Goal: Task Accomplishment & Management: Complete application form

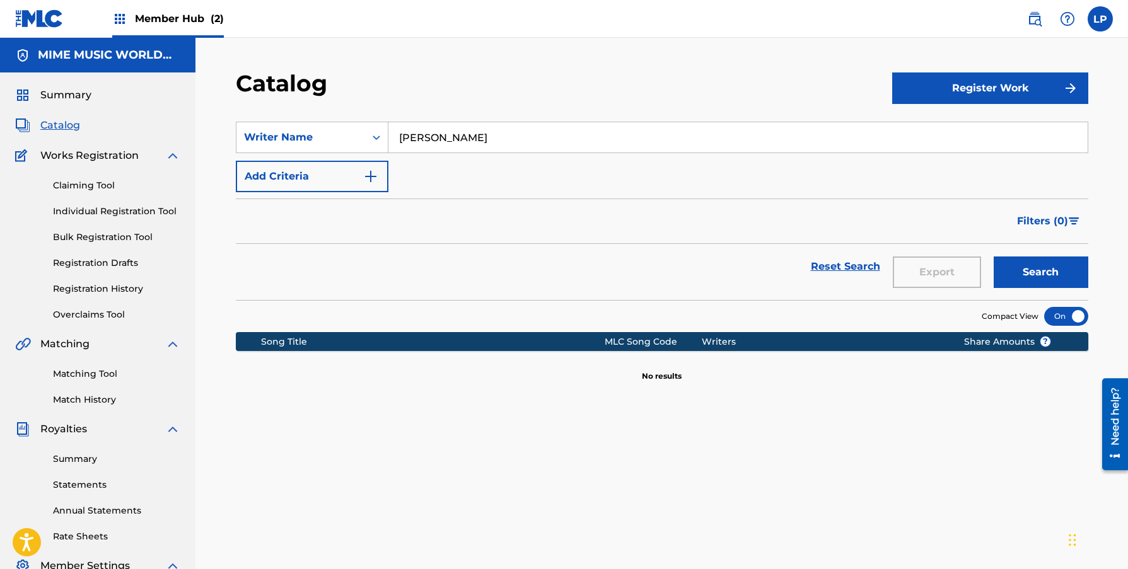
click at [158, 16] on span "Member Hub (2)" at bounding box center [179, 18] width 89 height 14
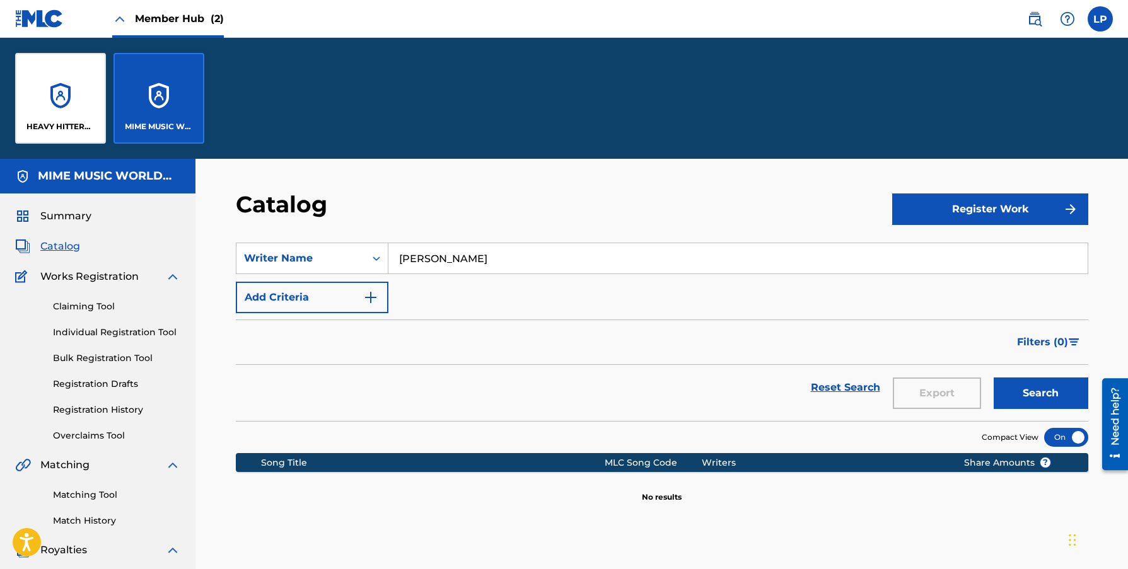
click at [162, 94] on div "MIME MUSIC WORLDWIDE" at bounding box center [158, 98] width 91 height 91
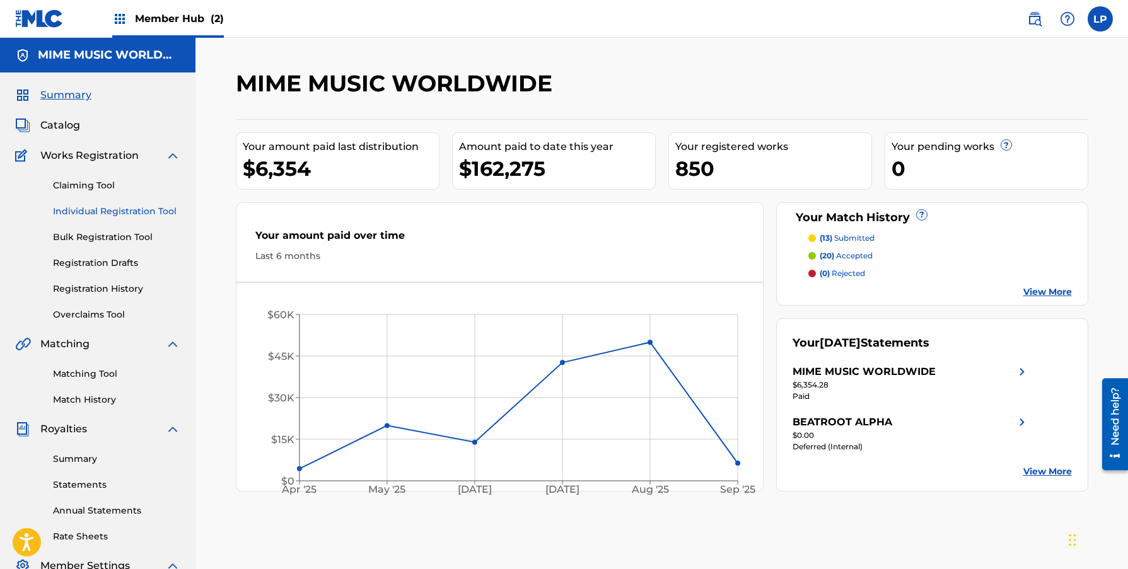
click at [101, 205] on link "Individual Registration Tool" at bounding box center [116, 211] width 127 height 13
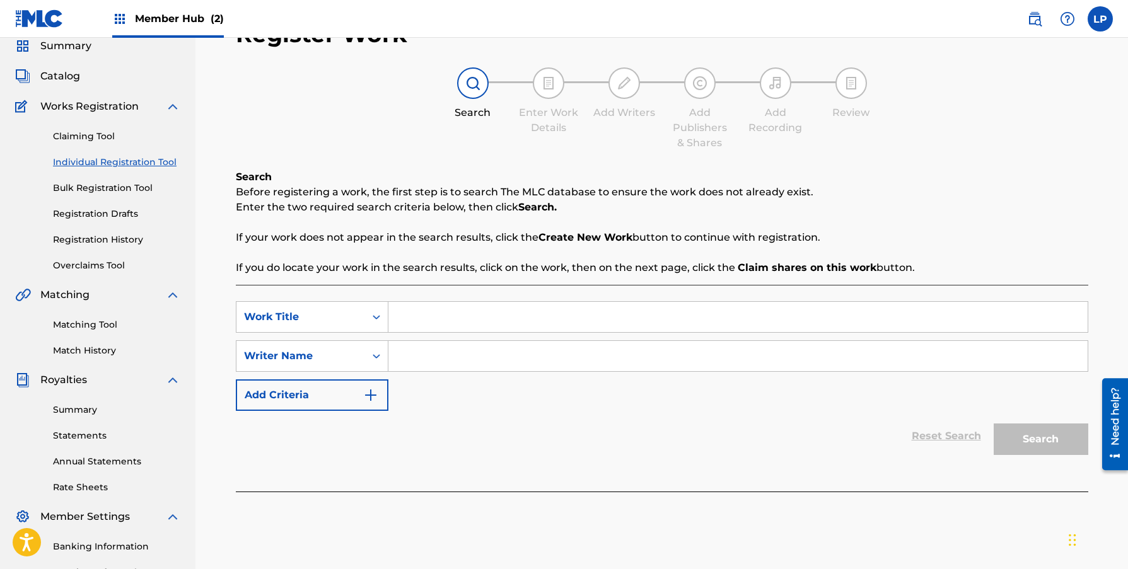
scroll to position [212, 0]
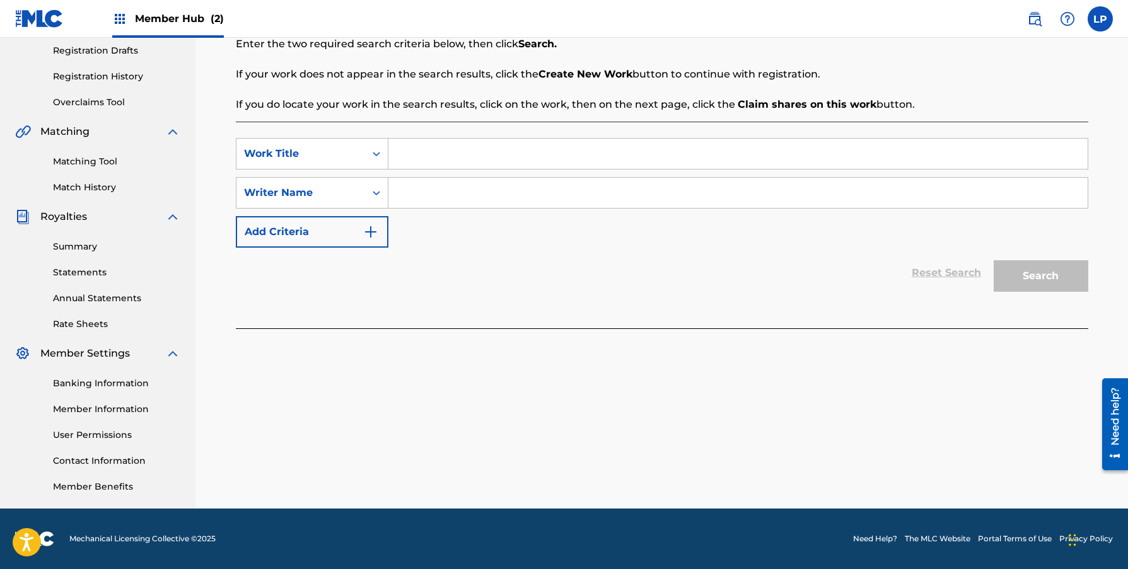
click at [521, 156] on input "Search Form" at bounding box center [737, 154] width 699 height 30
type input "GOOD GOOD"
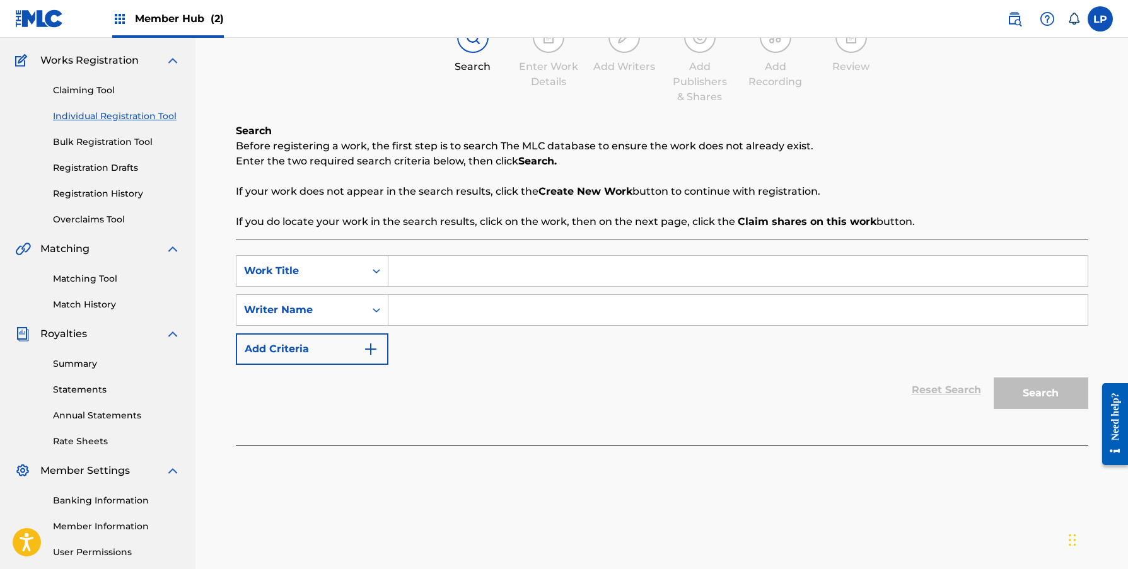
scroll to position [130, 0]
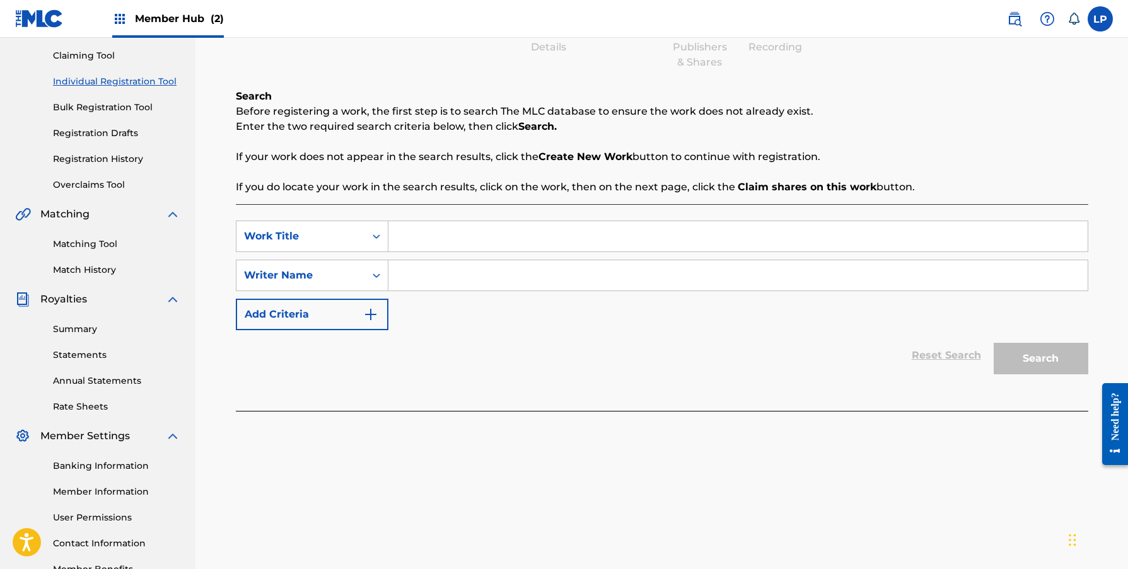
click at [495, 243] on input "Search Form" at bounding box center [737, 236] width 699 height 30
type input "GOOD GOOD"
click at [570, 443] on div "Register Work Search Enter Work Details Add Writers Add Publishers & Shares Add…" at bounding box center [662, 265] width 882 height 652
click at [470, 280] on input "Search Form" at bounding box center [737, 275] width 699 height 30
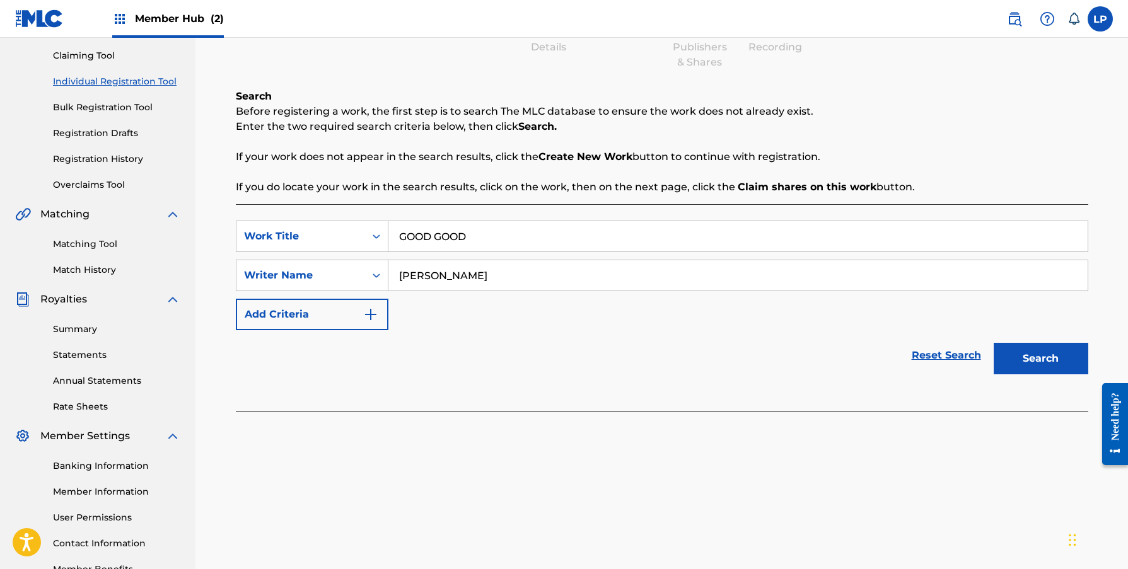
type input "[PERSON_NAME]"
click at [993, 343] on button "Search" at bounding box center [1040, 359] width 95 height 32
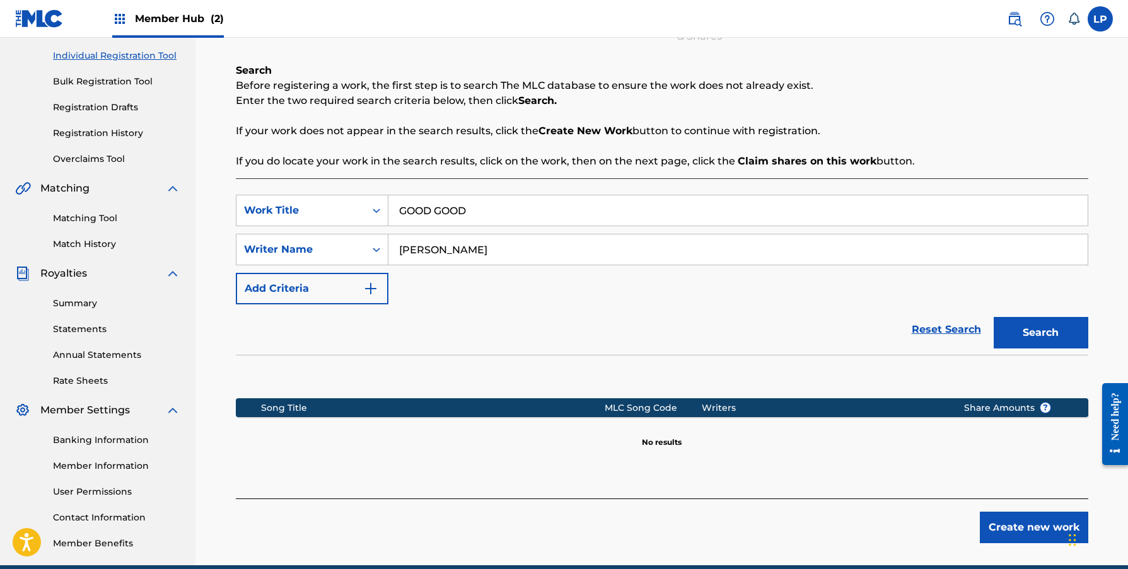
scroll to position [164, 0]
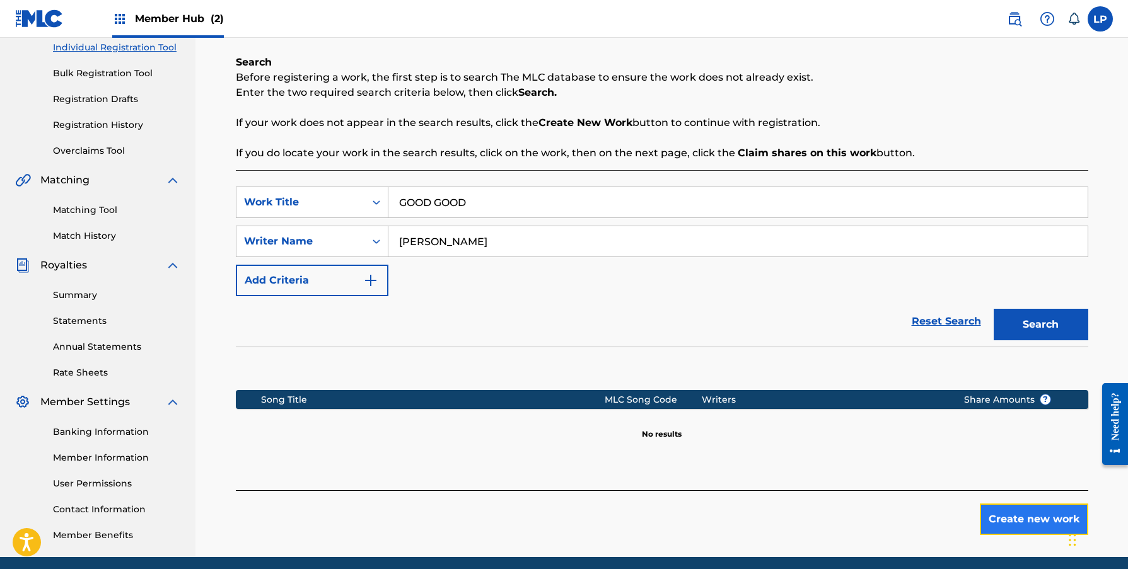
click at [1003, 518] on button "Create new work" at bounding box center [1033, 520] width 108 height 32
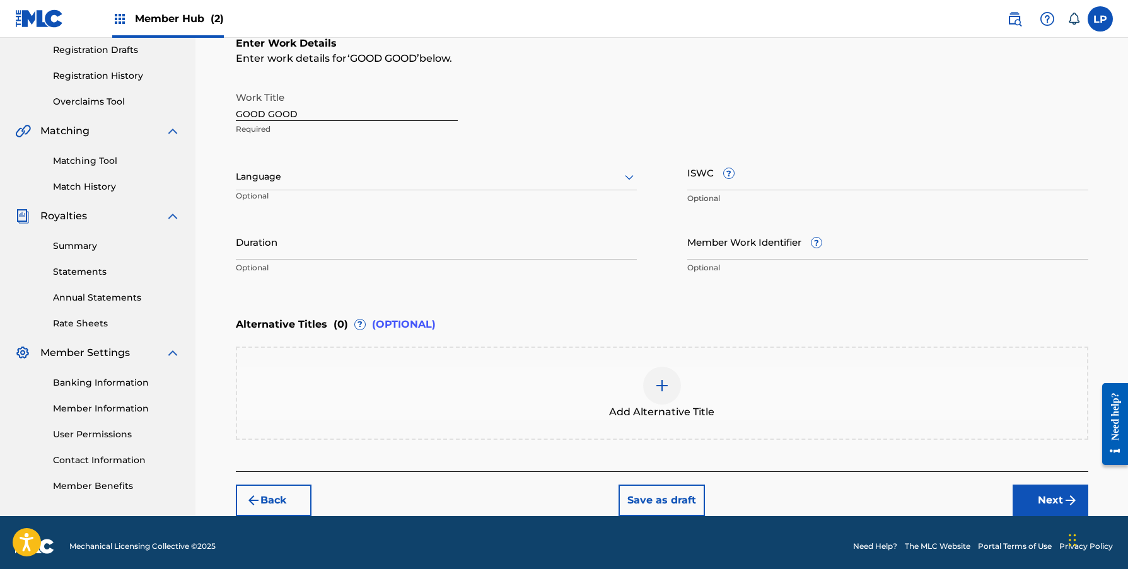
scroll to position [221, 0]
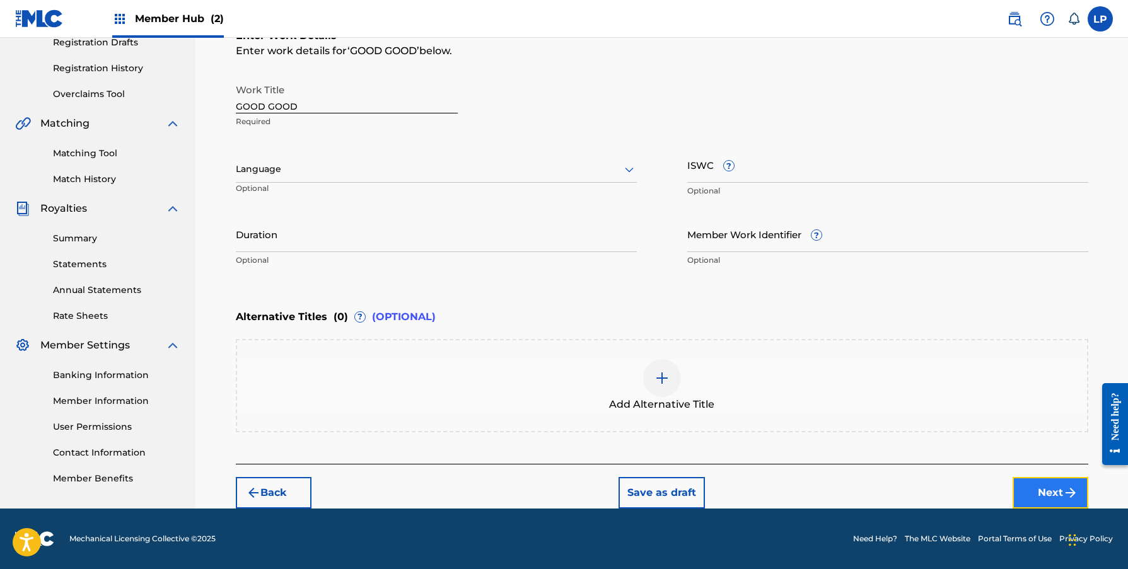
click at [1015, 490] on button "Next" at bounding box center [1050, 493] width 76 height 32
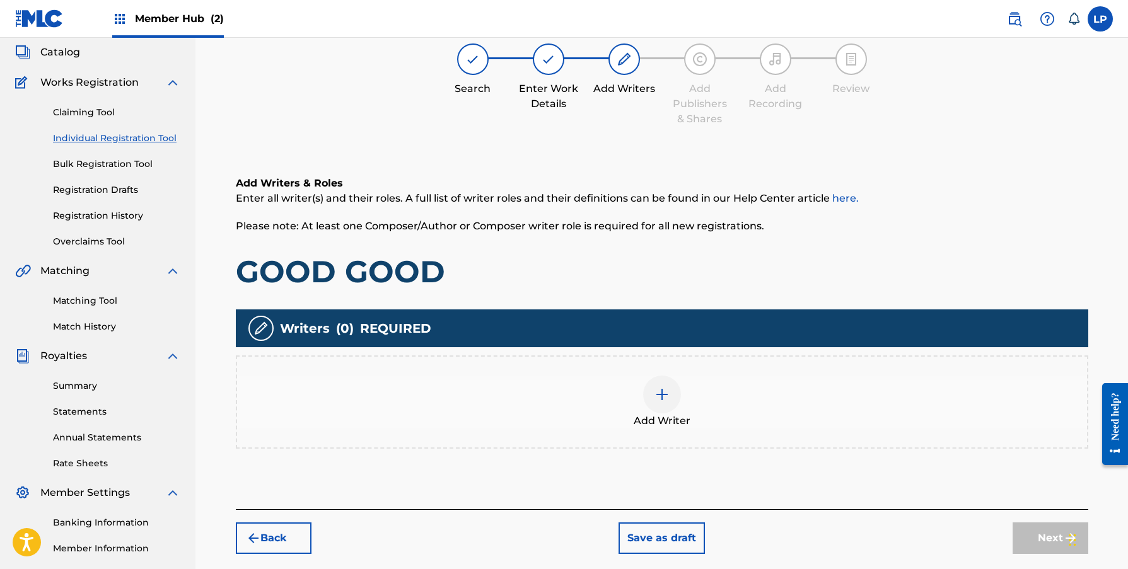
scroll to position [81, 0]
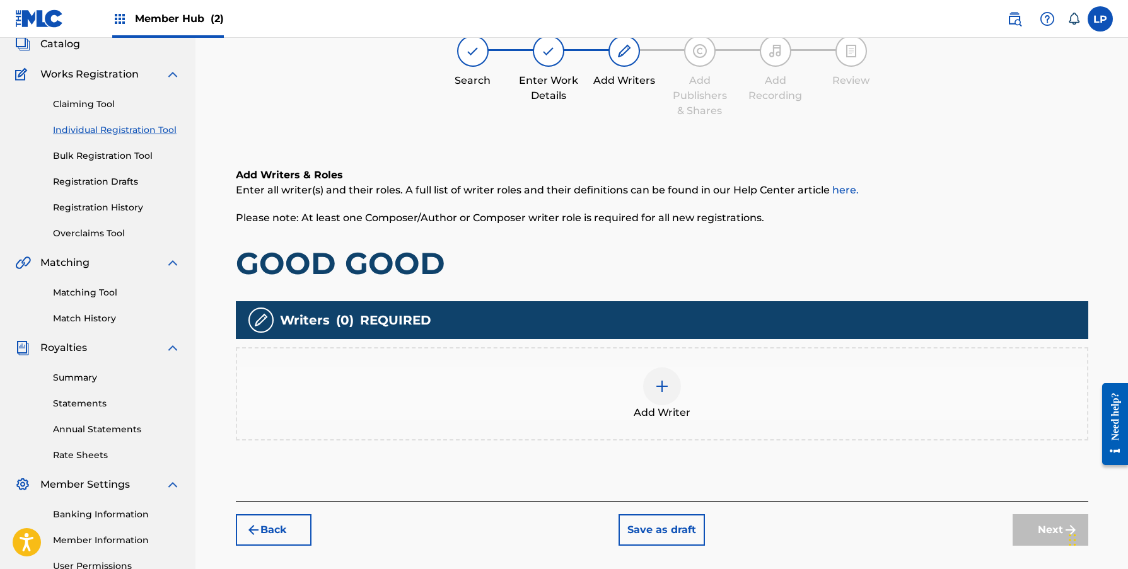
click at [640, 388] on div "Add Writer" at bounding box center [662, 393] width 850 height 53
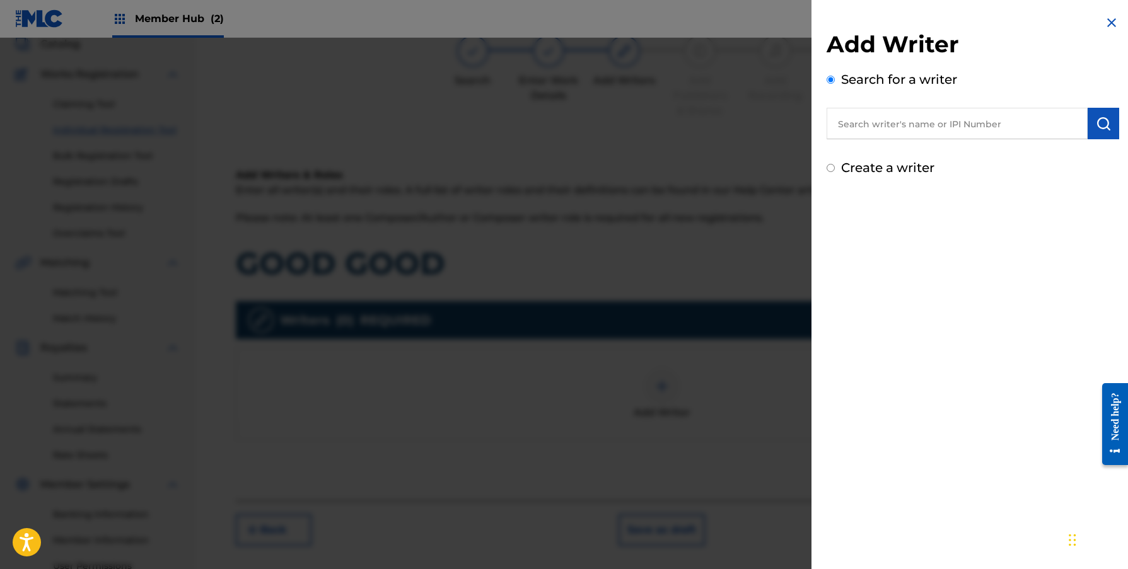
click at [918, 118] on input "text" at bounding box center [956, 124] width 261 height 32
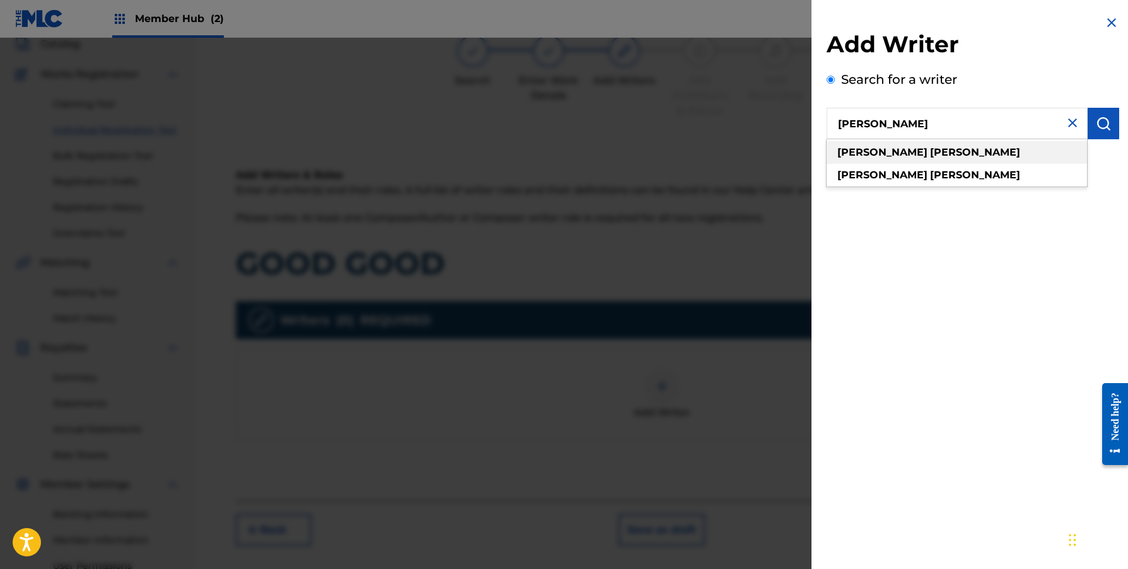
click at [891, 159] on div "[PERSON_NAME]" at bounding box center [956, 152] width 260 height 23
type input "[PERSON_NAME]"
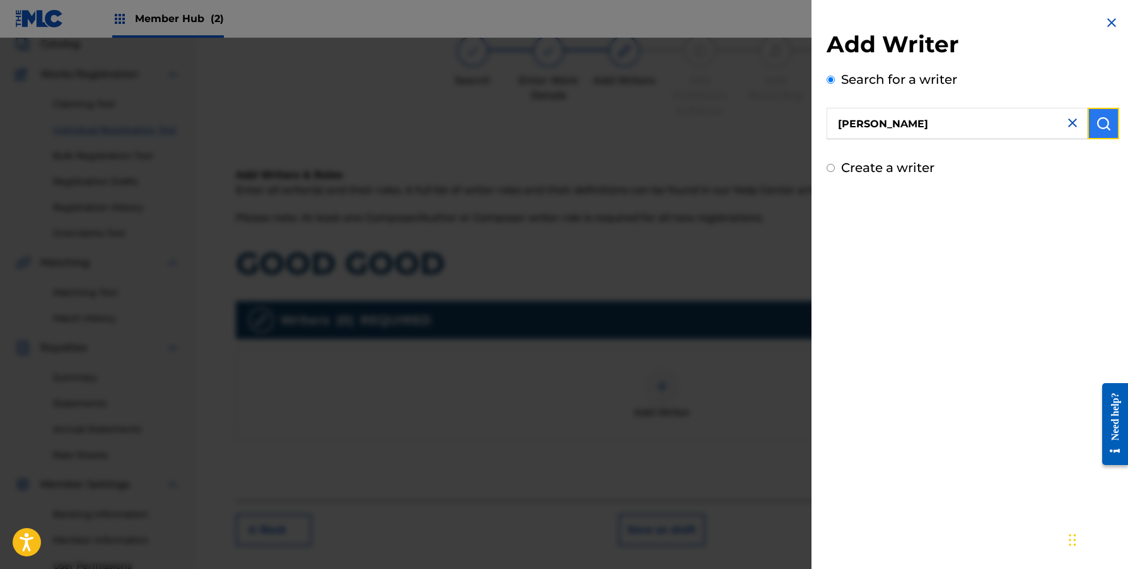
click at [1097, 130] on img "submit" at bounding box center [1102, 123] width 15 height 15
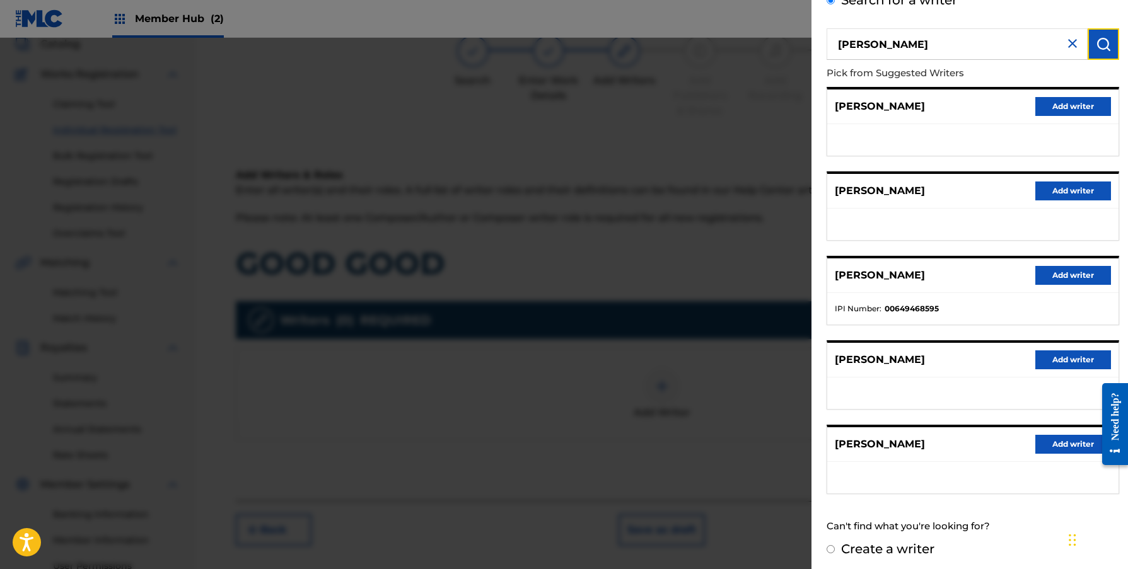
scroll to position [84, 0]
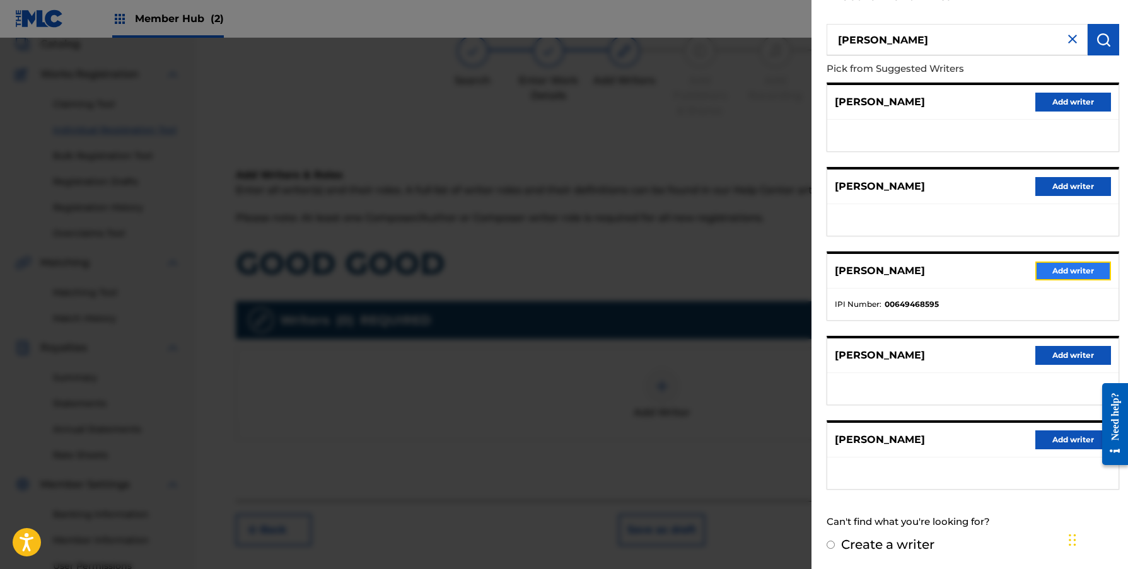
click at [1068, 270] on button "Add writer" at bounding box center [1073, 271] width 76 height 19
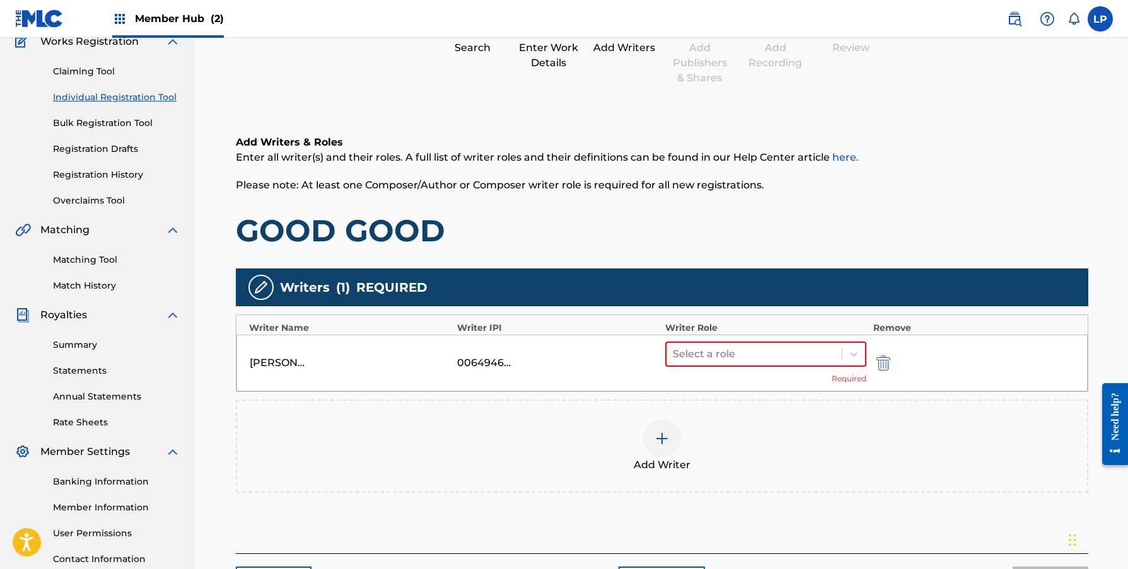
scroll to position [130, 0]
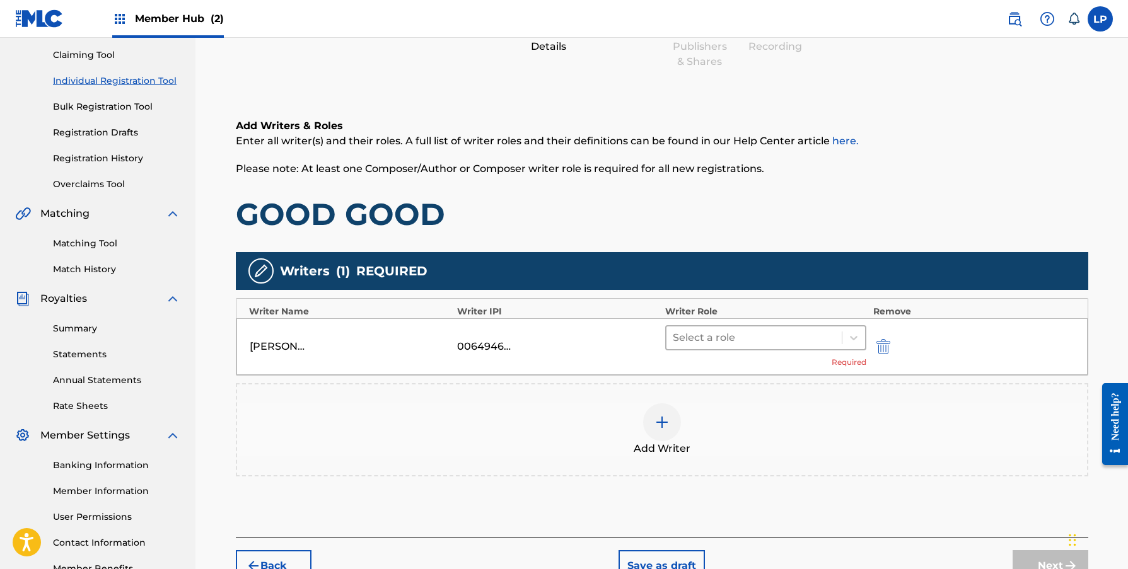
click at [751, 333] on div at bounding box center [754, 338] width 163 height 18
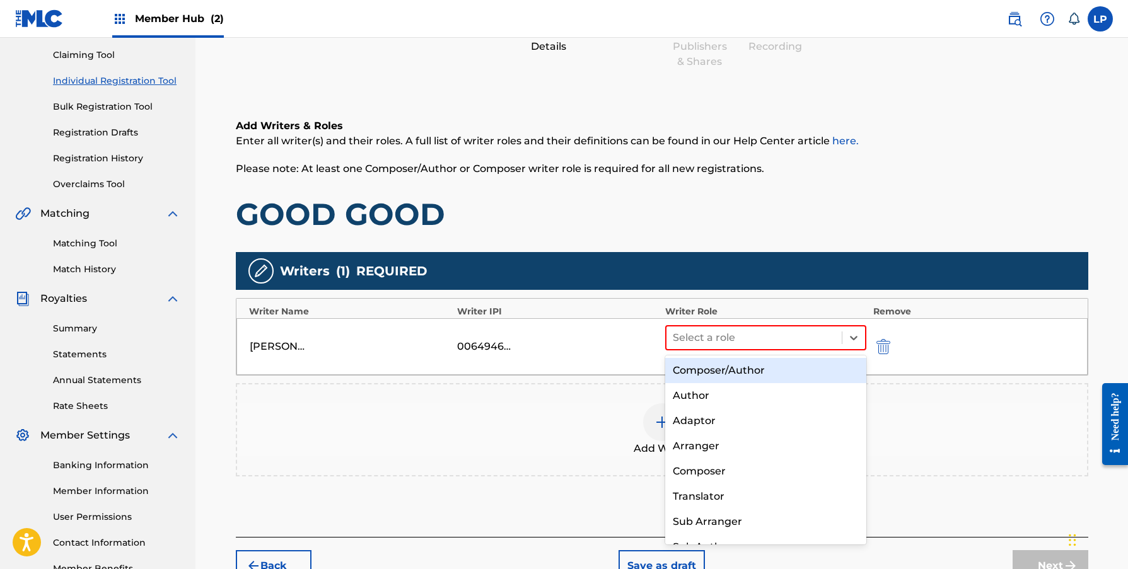
click at [762, 371] on div "Composer/Author" at bounding box center [766, 370] width 202 height 25
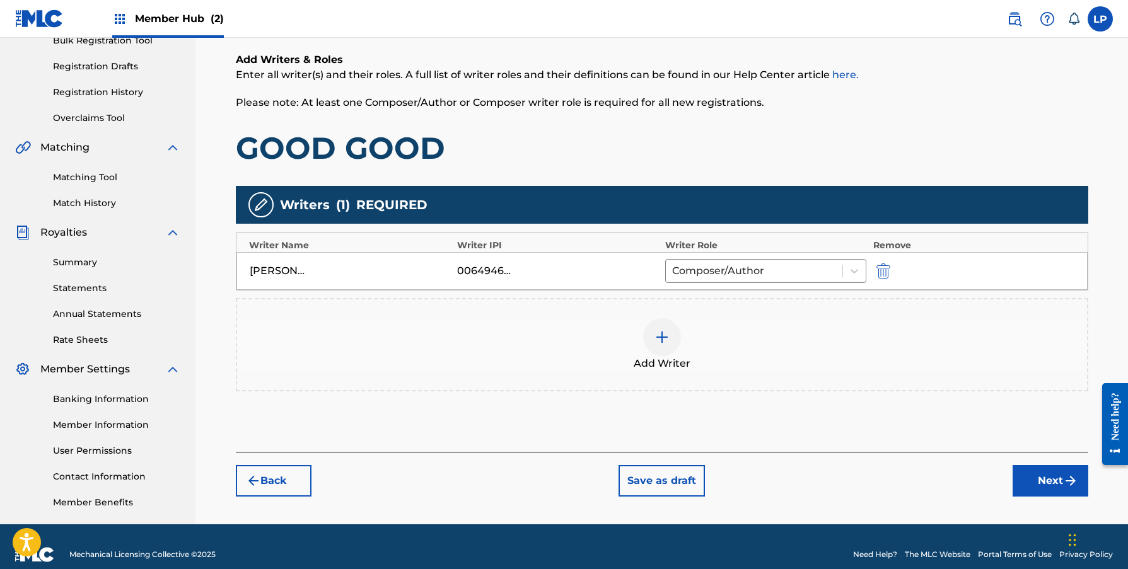
scroll to position [212, 0]
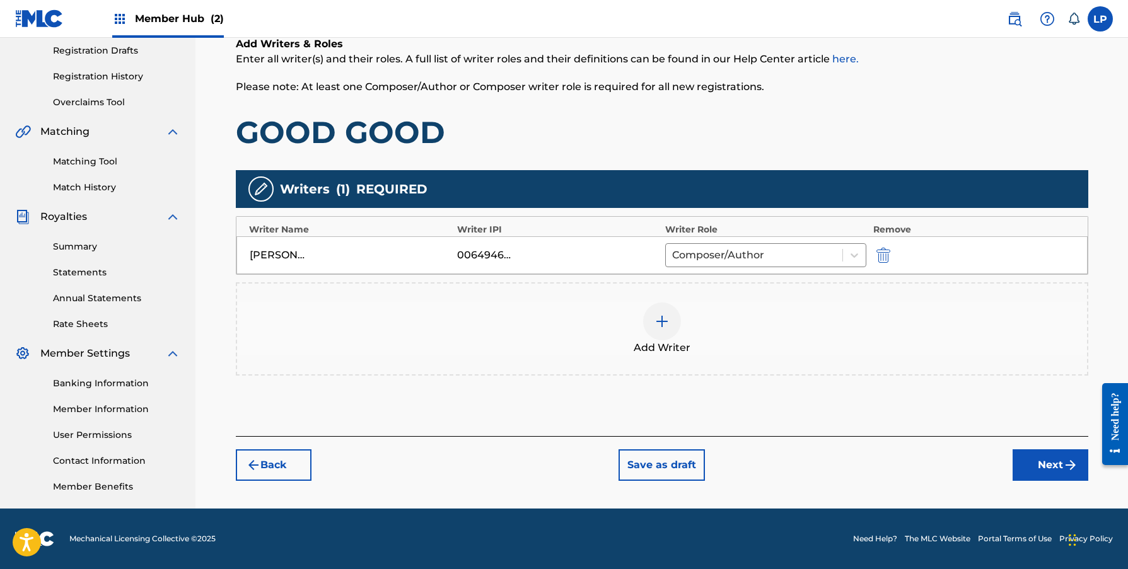
click at [653, 320] on div at bounding box center [662, 322] width 38 height 38
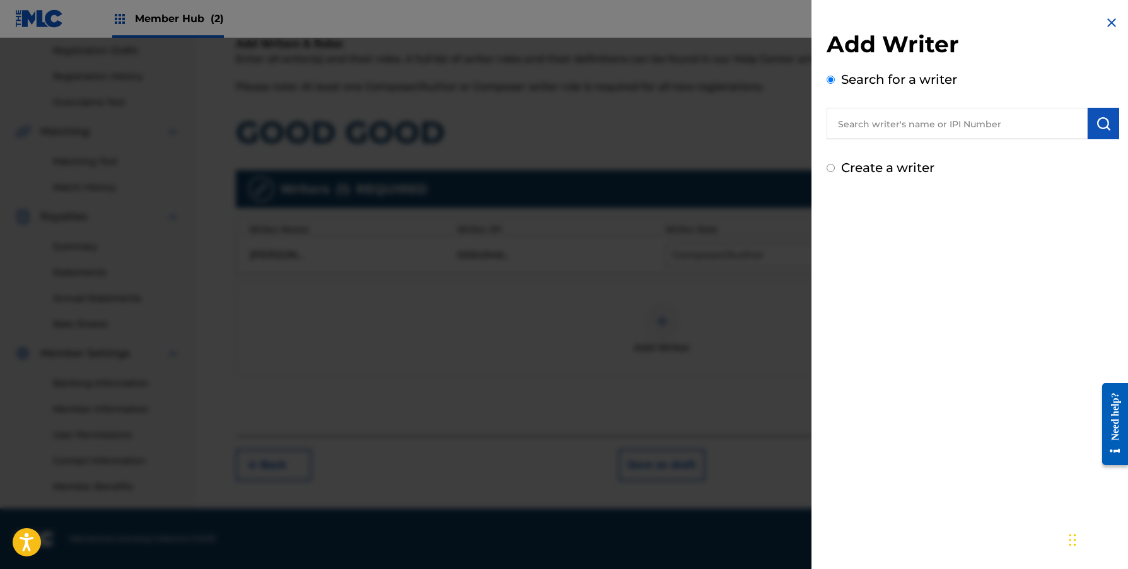
click at [920, 130] on input "text" at bounding box center [956, 124] width 261 height 32
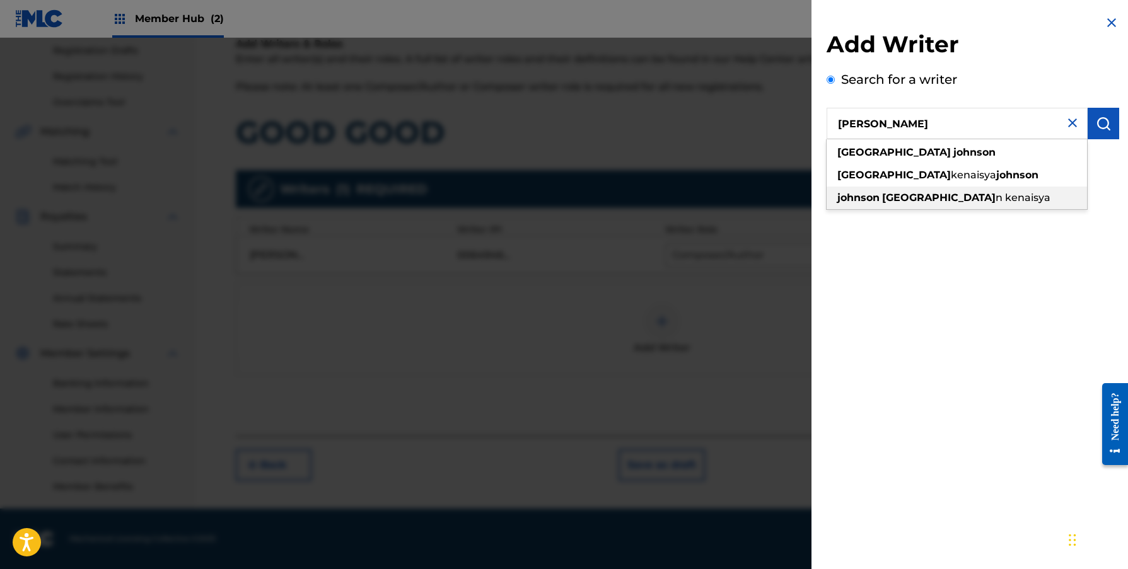
click at [913, 194] on strong "brooklyn" at bounding box center [938, 198] width 113 height 12
type input "johnson brooklynn kenaisya"
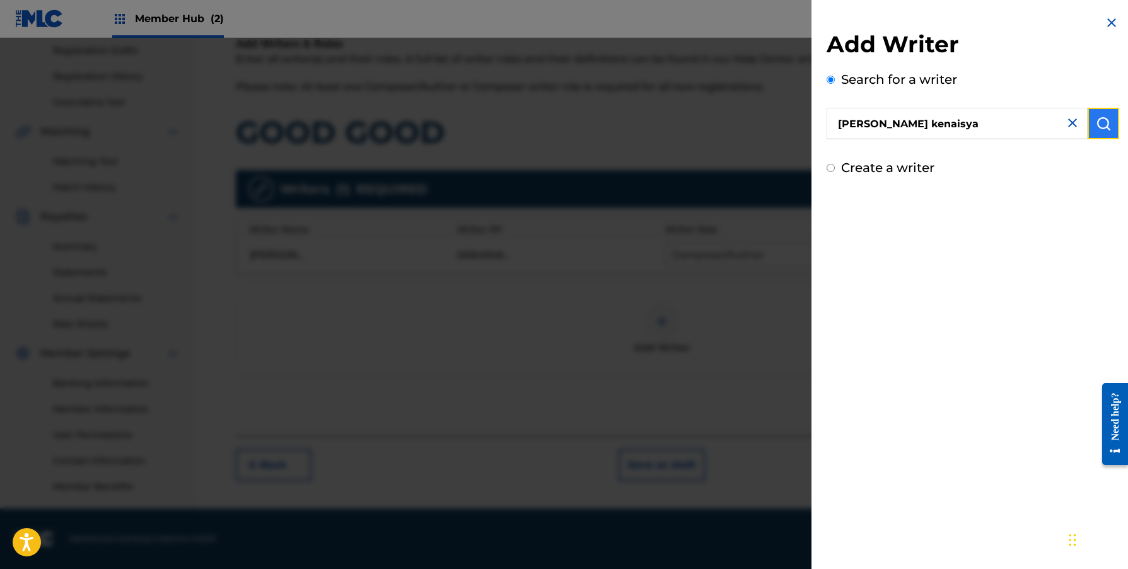
click at [1097, 119] on img "submit" at bounding box center [1102, 123] width 15 height 15
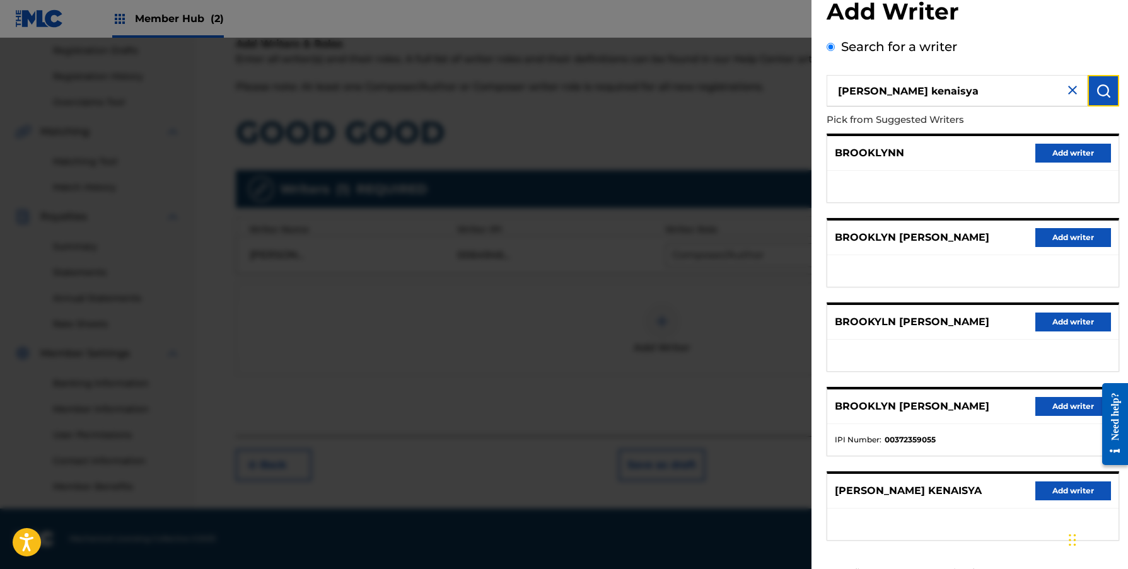
scroll to position [41, 0]
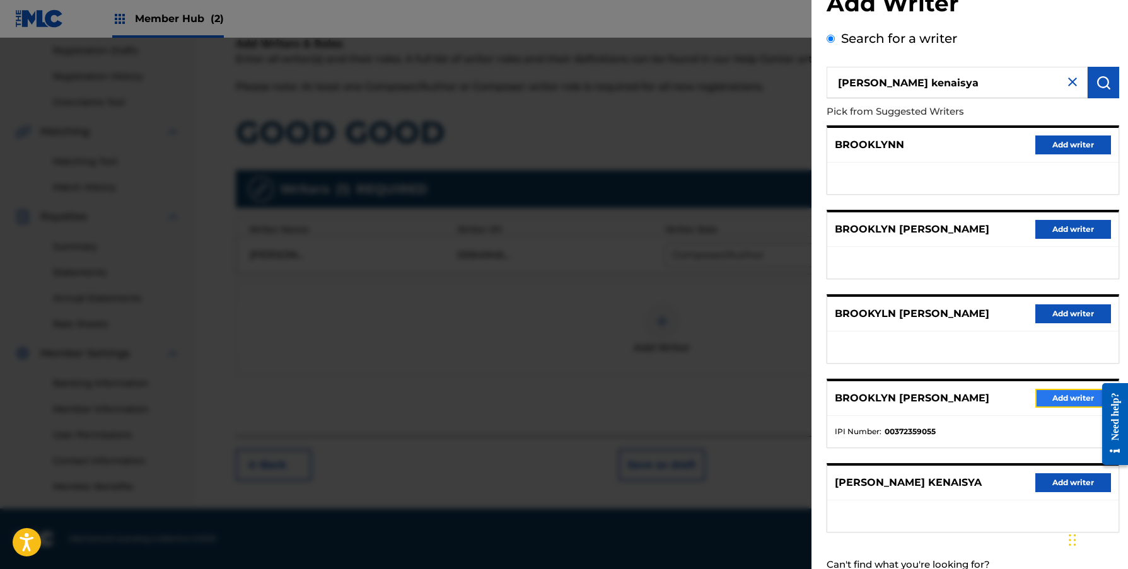
click at [1063, 396] on button "Add writer" at bounding box center [1073, 398] width 76 height 19
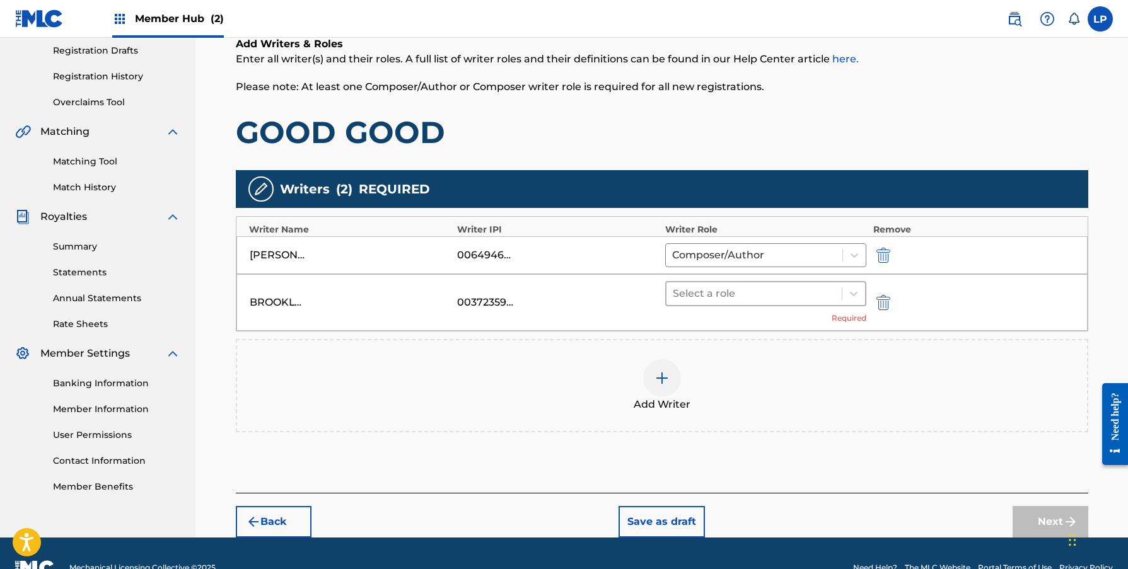
click at [754, 298] on div at bounding box center [754, 294] width 163 height 18
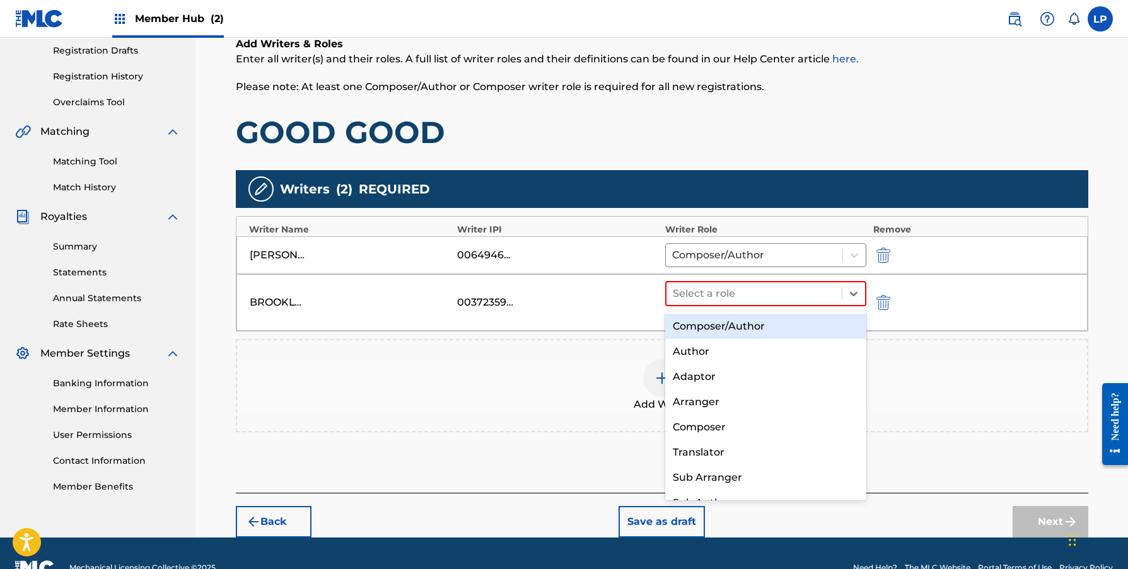
click at [748, 323] on div "Composer/Author" at bounding box center [766, 326] width 202 height 25
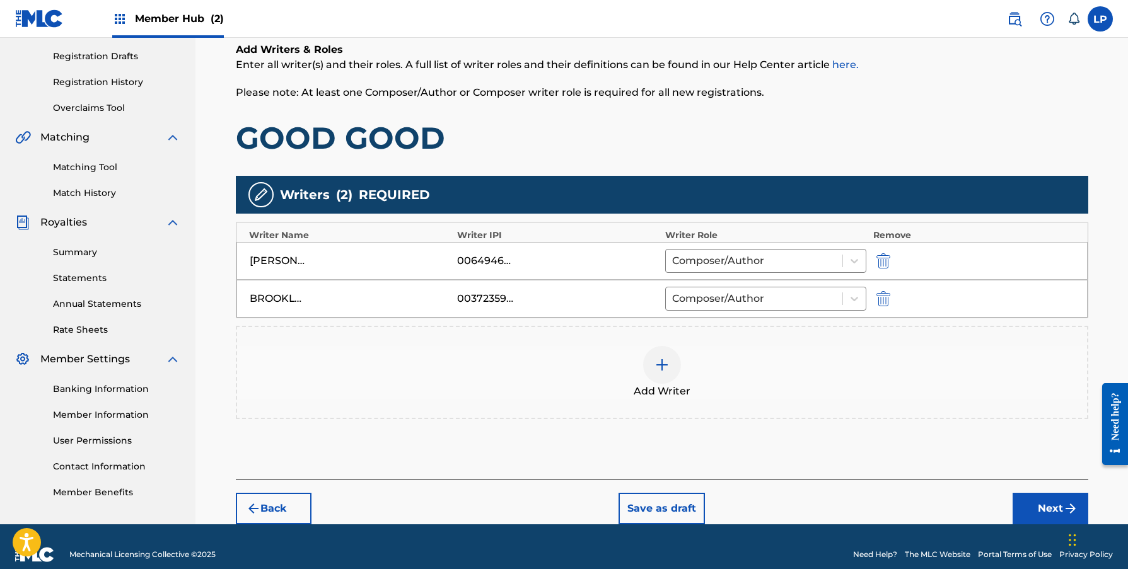
scroll to position [222, 0]
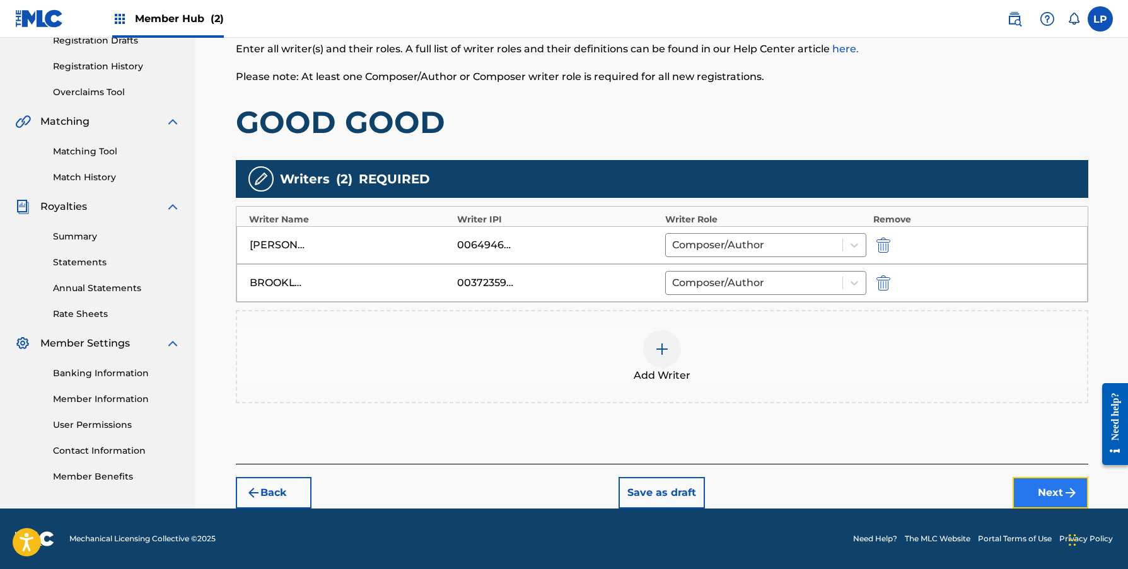
click at [1032, 487] on button "Next" at bounding box center [1050, 493] width 76 height 32
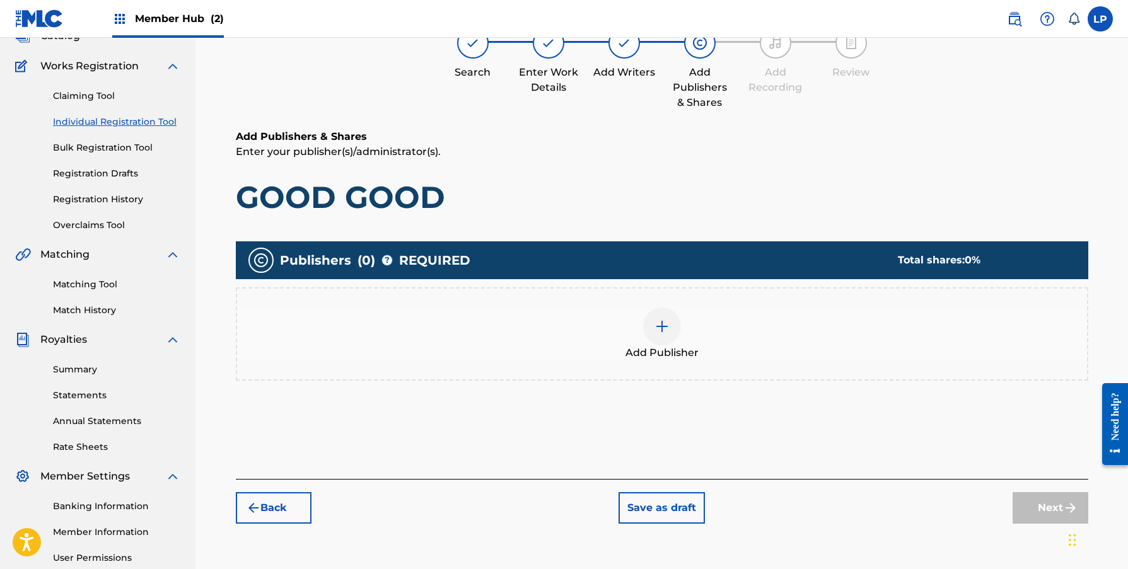
scroll to position [105, 0]
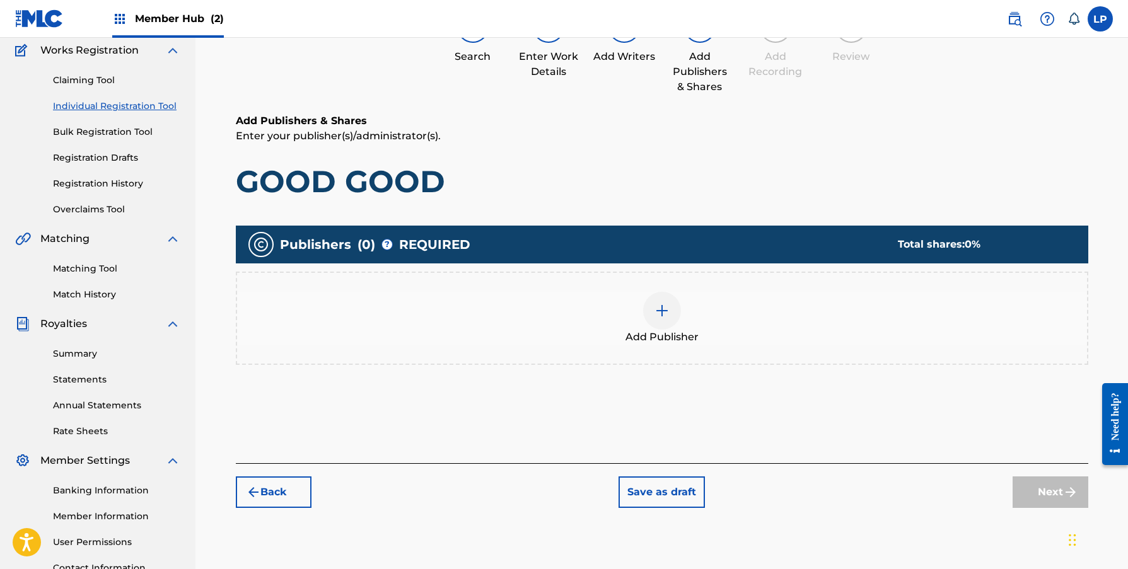
click at [662, 313] on img at bounding box center [661, 310] width 15 height 15
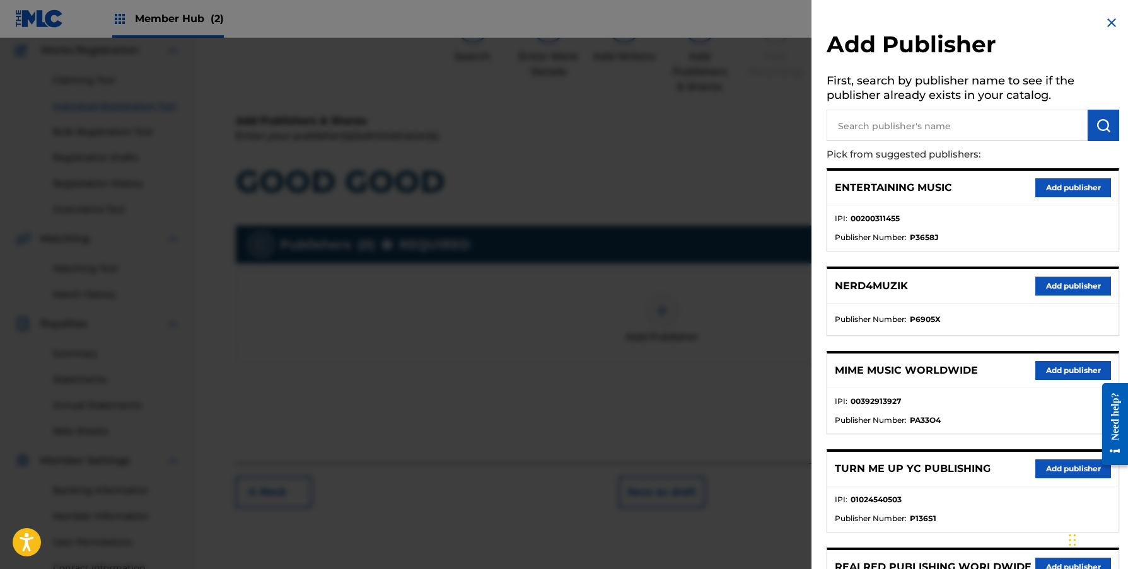
scroll to position [16, 0]
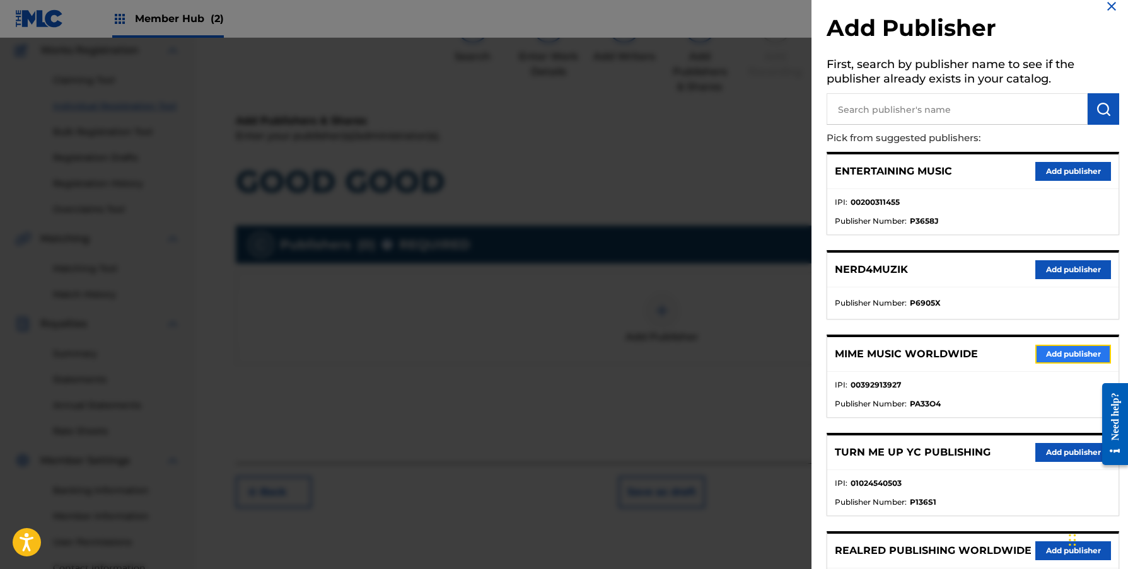
click at [1067, 351] on button "Add publisher" at bounding box center [1073, 354] width 76 height 19
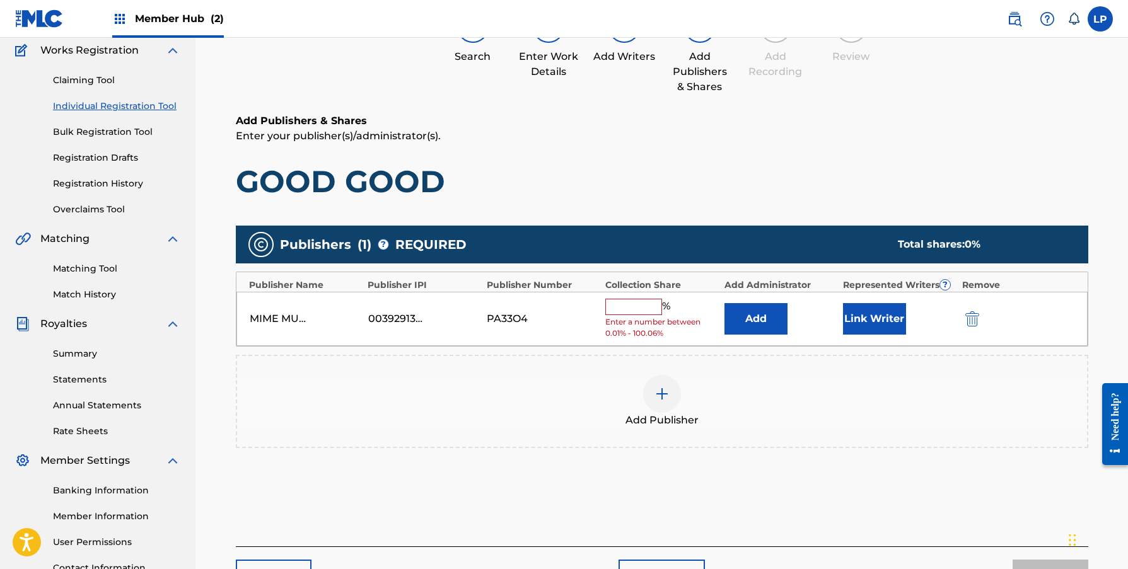
click at [623, 309] on input "text" at bounding box center [633, 307] width 57 height 16
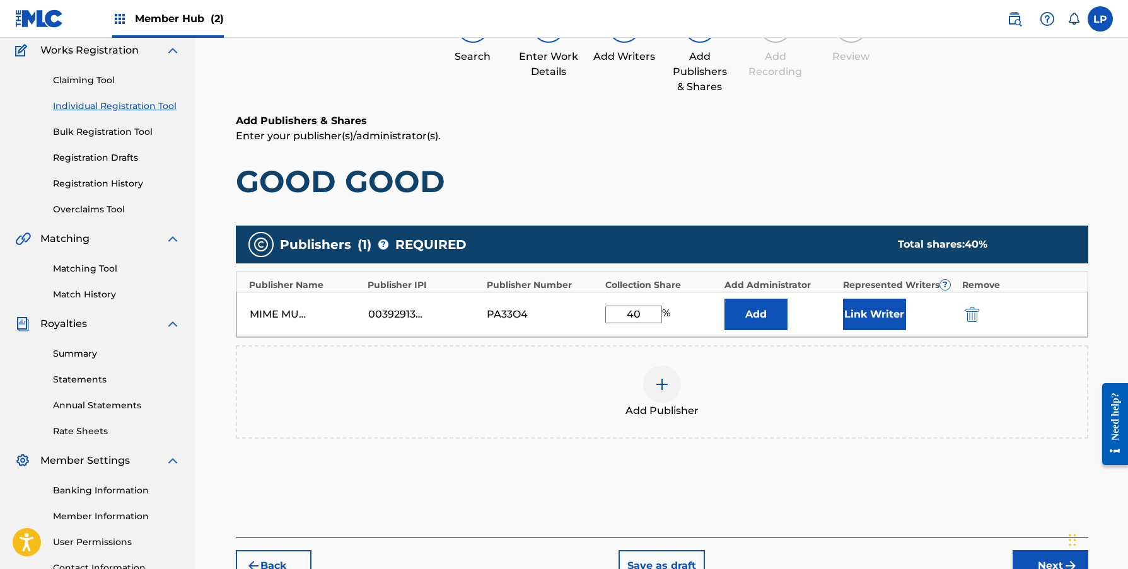
scroll to position [113, 0]
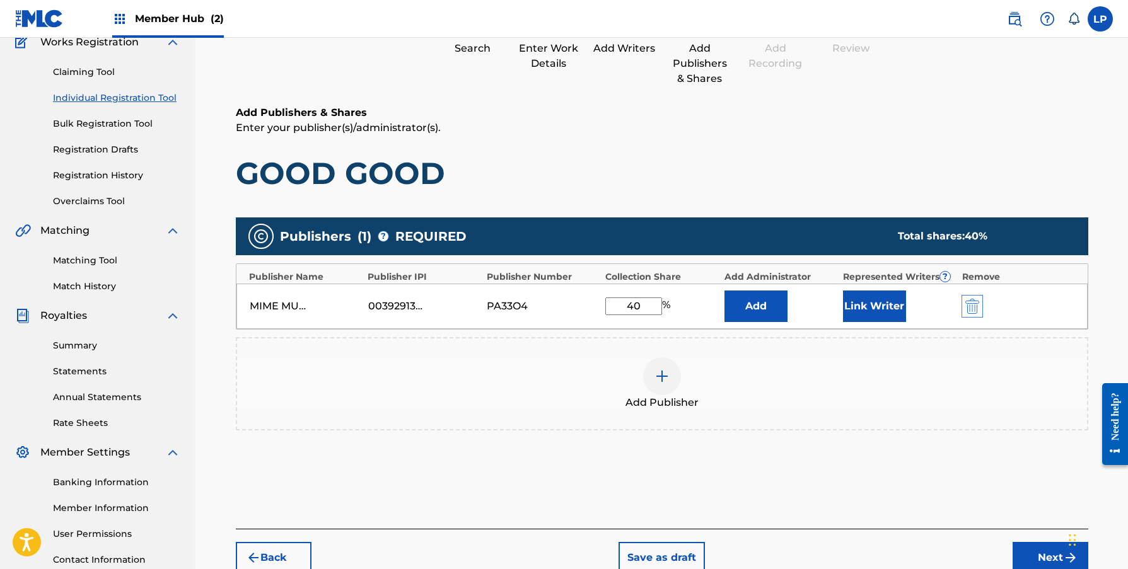
type input "40"
click at [970, 304] on img "submit" at bounding box center [972, 306] width 14 height 15
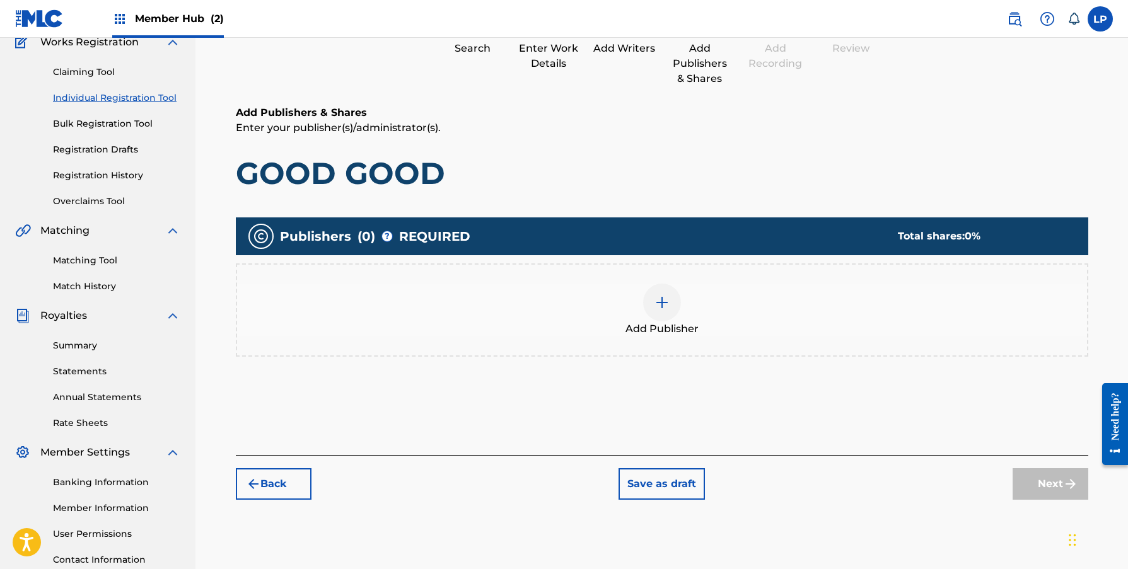
click at [658, 305] on img at bounding box center [661, 302] width 15 height 15
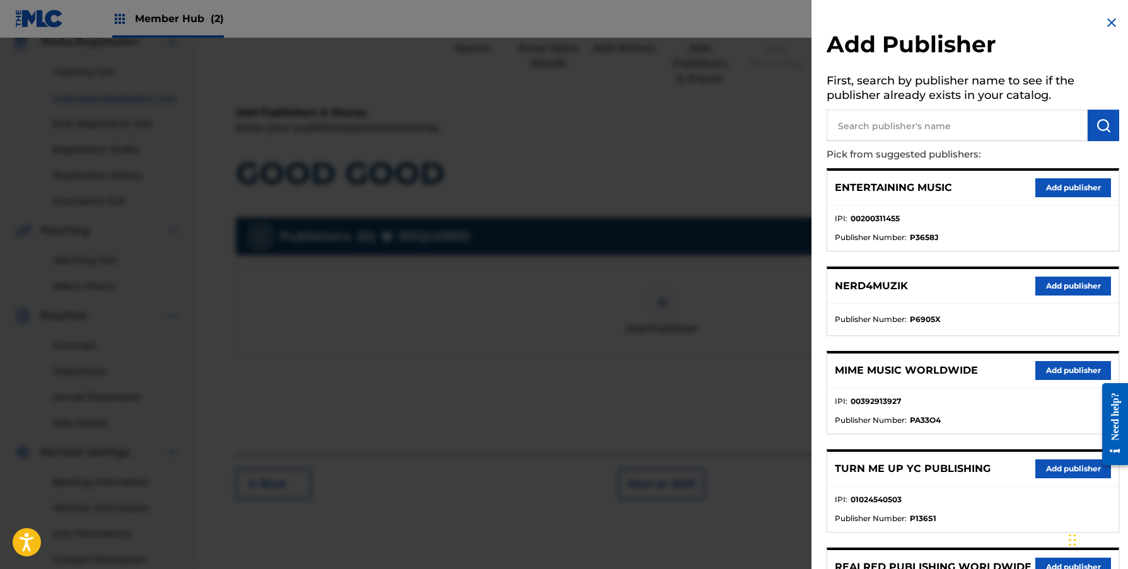
click at [913, 125] on input "text" at bounding box center [956, 126] width 261 height 32
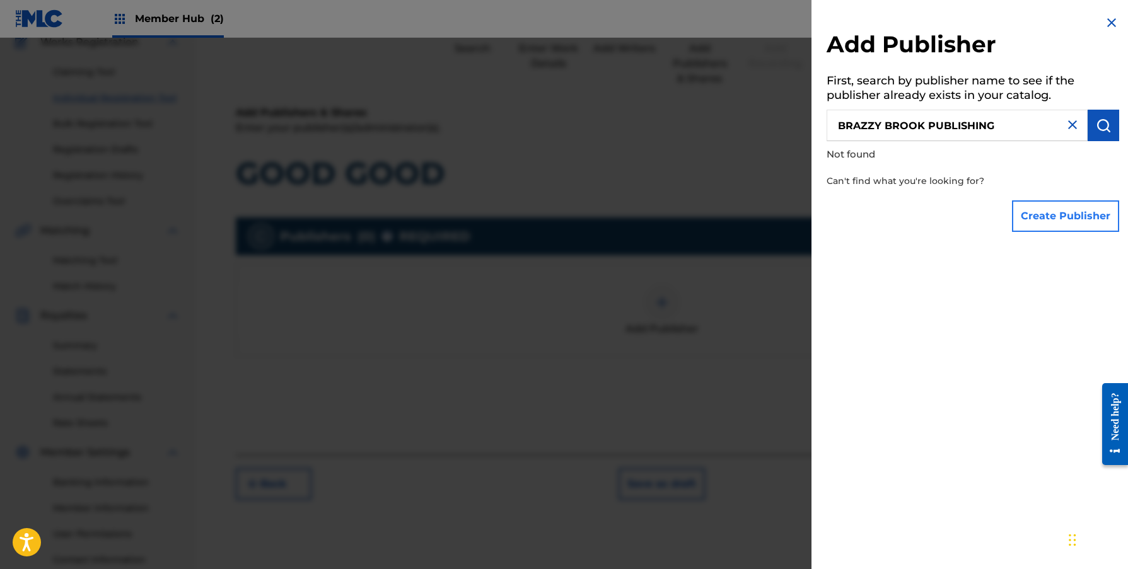
type input "BRAZZY BROOK PUBLISHING"
click at [1069, 217] on button "Create Publisher" at bounding box center [1065, 216] width 107 height 32
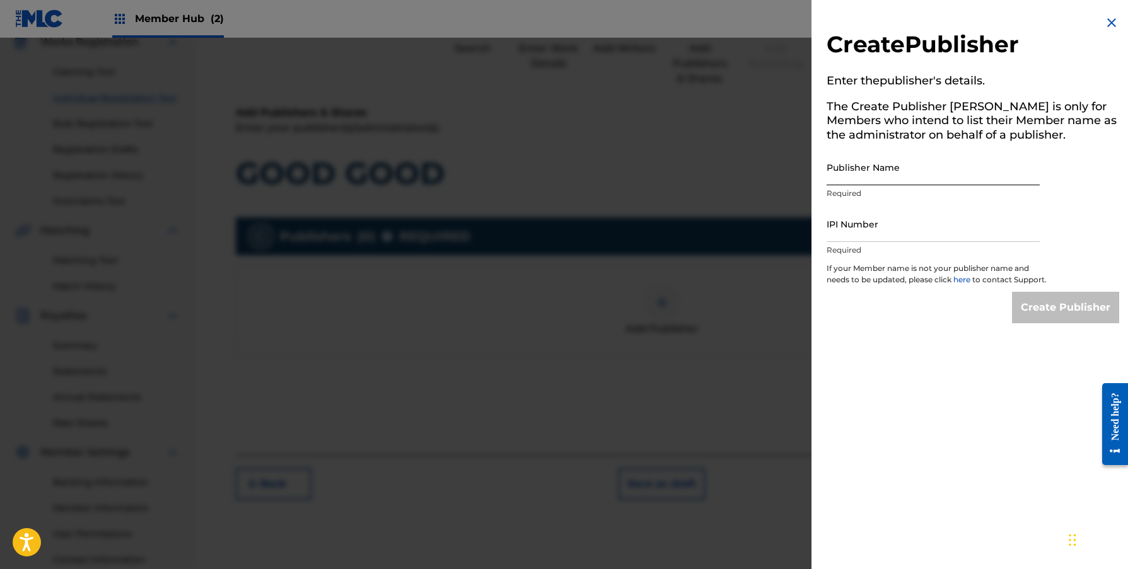
click at [910, 180] on input "Publisher Name" at bounding box center [932, 167] width 213 height 36
type input "BRAZZY BROOK PUBLISHING"
click at [890, 233] on input "IPI Number" at bounding box center [932, 224] width 213 height 36
paste input "1192449831"
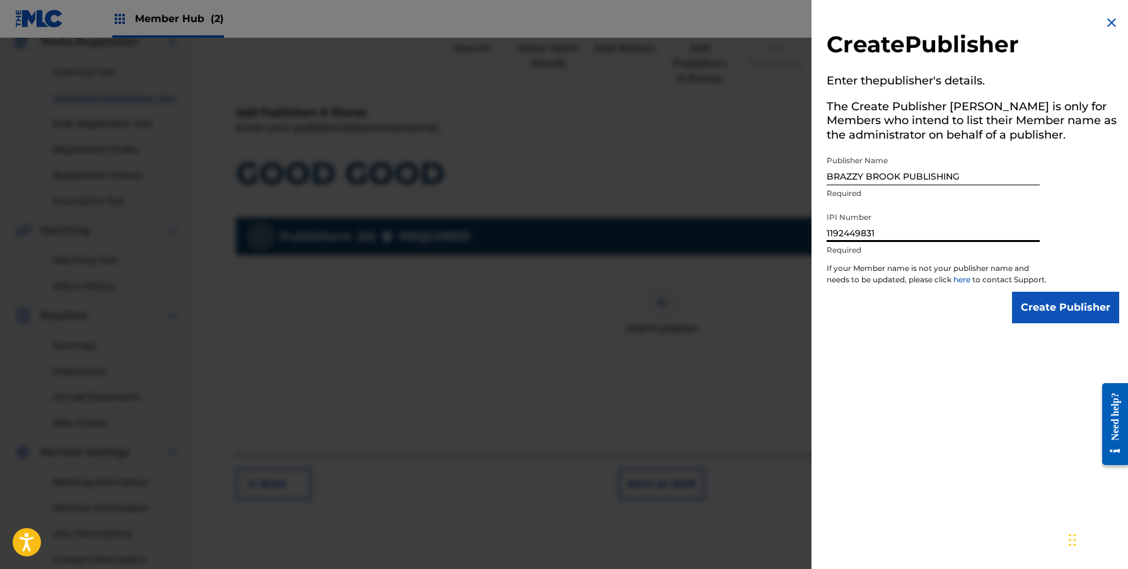
type input "1192449831"
click at [1058, 314] on input "Create Publisher" at bounding box center [1065, 308] width 107 height 32
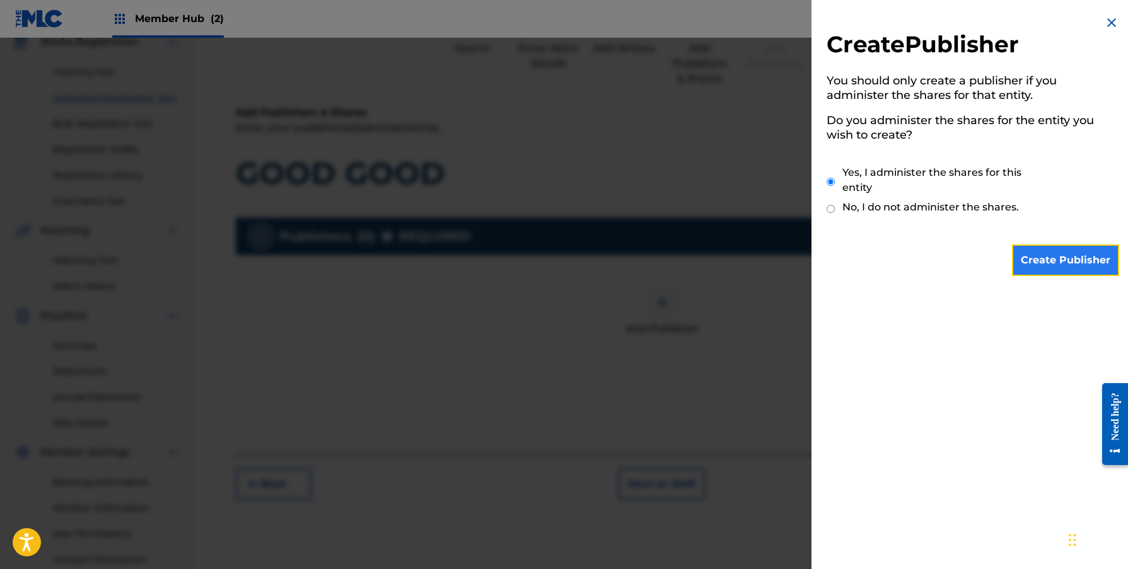
click at [1042, 262] on input "Create Publisher" at bounding box center [1065, 261] width 107 height 32
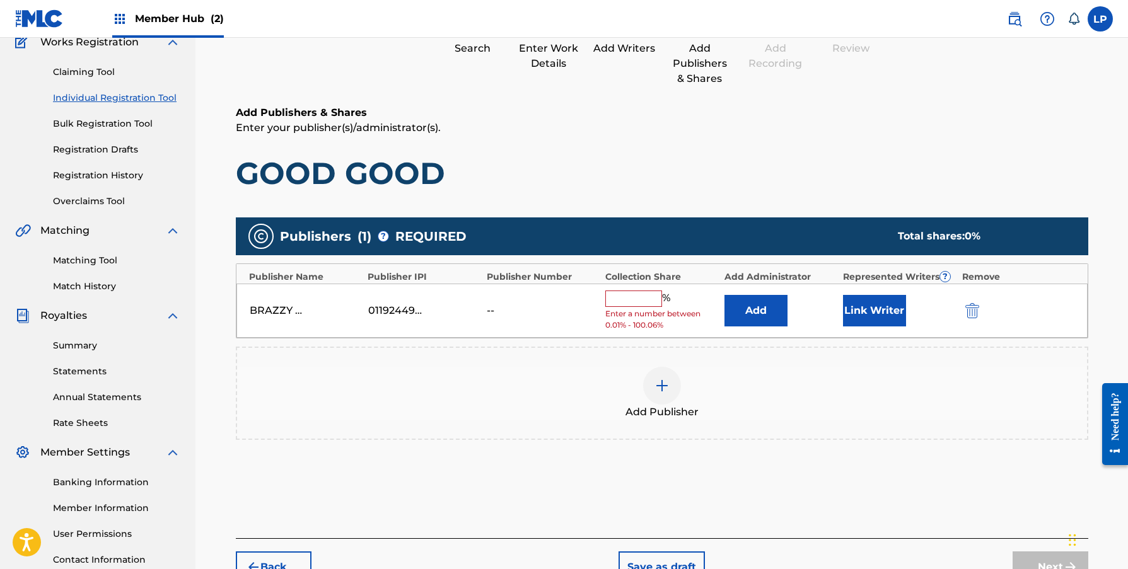
click at [633, 303] on input "text" at bounding box center [633, 299] width 57 height 16
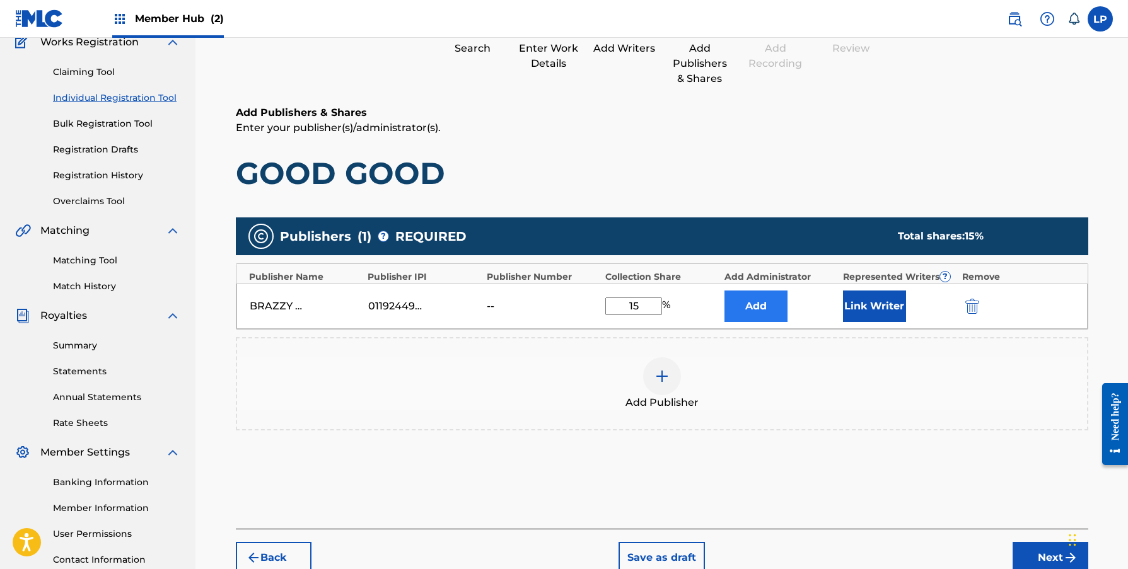
type input "15"
click at [754, 311] on button "Add" at bounding box center [755, 307] width 63 height 32
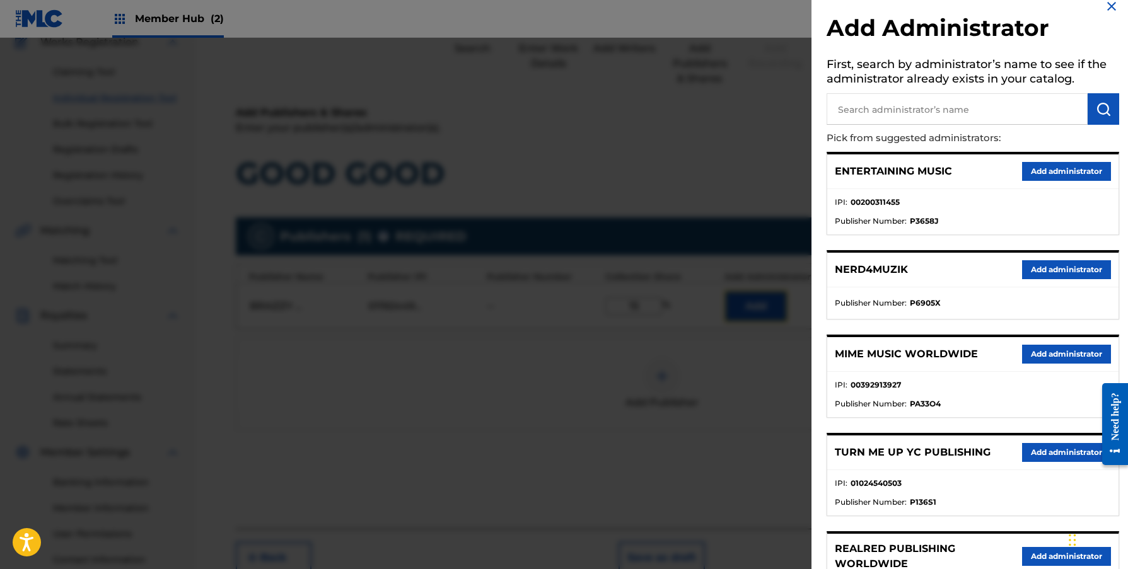
scroll to position [25, 0]
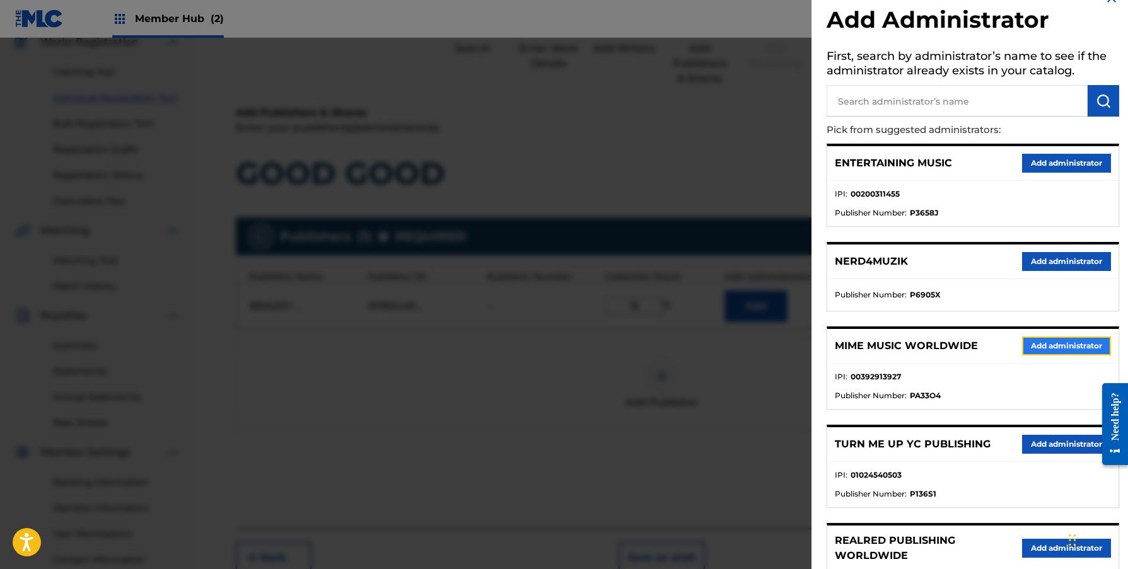
click at [1032, 337] on button "Add administrator" at bounding box center [1066, 346] width 89 height 19
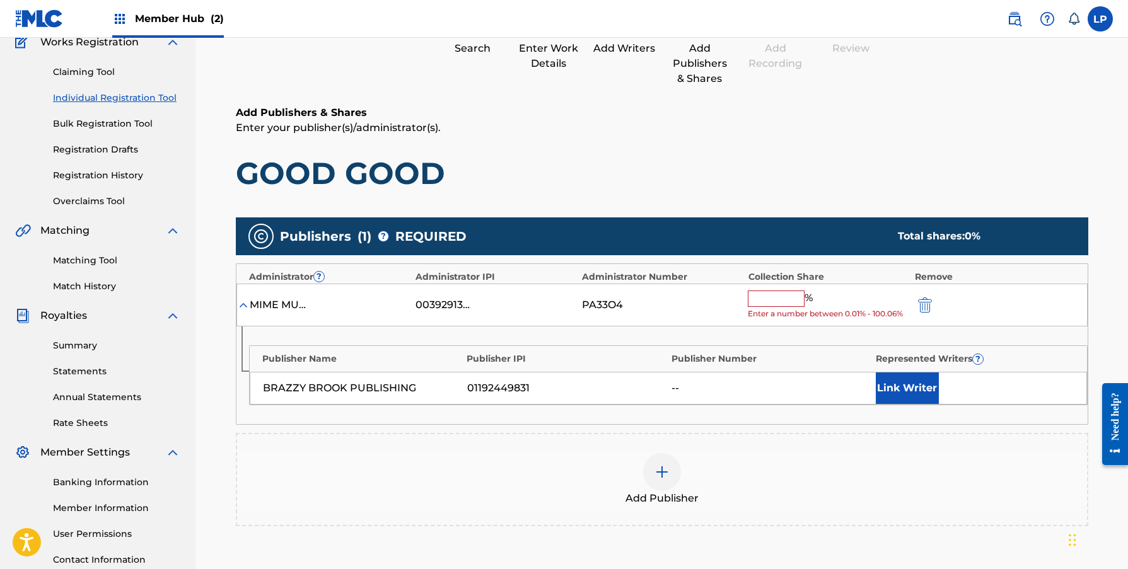
click at [756, 304] on input "text" at bounding box center [776, 299] width 57 height 16
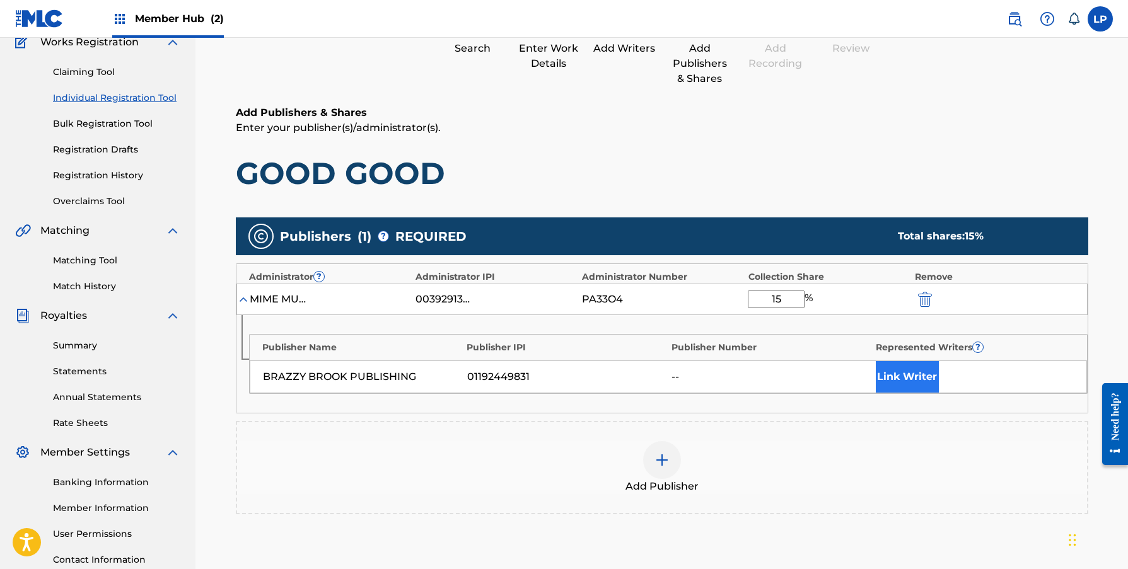
type input "15"
click at [894, 380] on button "Link Writer" at bounding box center [906, 377] width 63 height 32
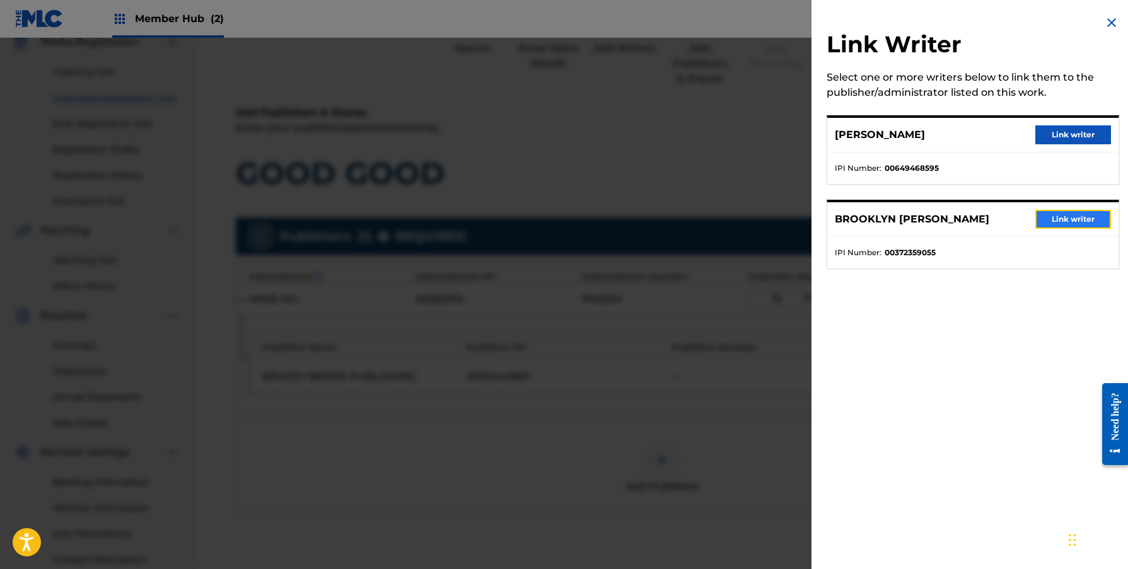
click at [1065, 212] on button "Link writer" at bounding box center [1073, 219] width 76 height 19
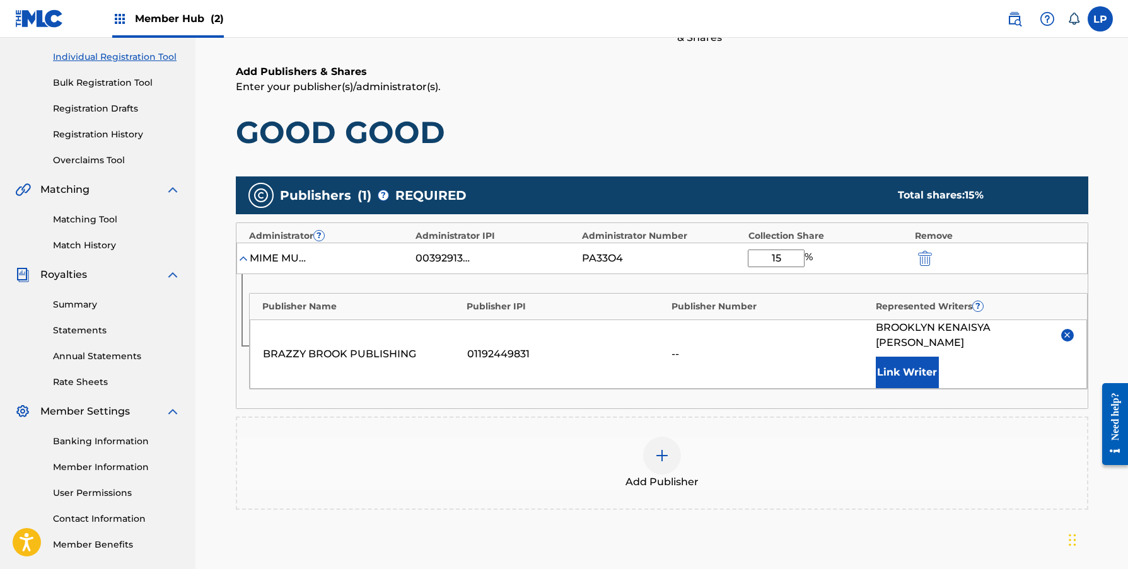
scroll to position [163, 0]
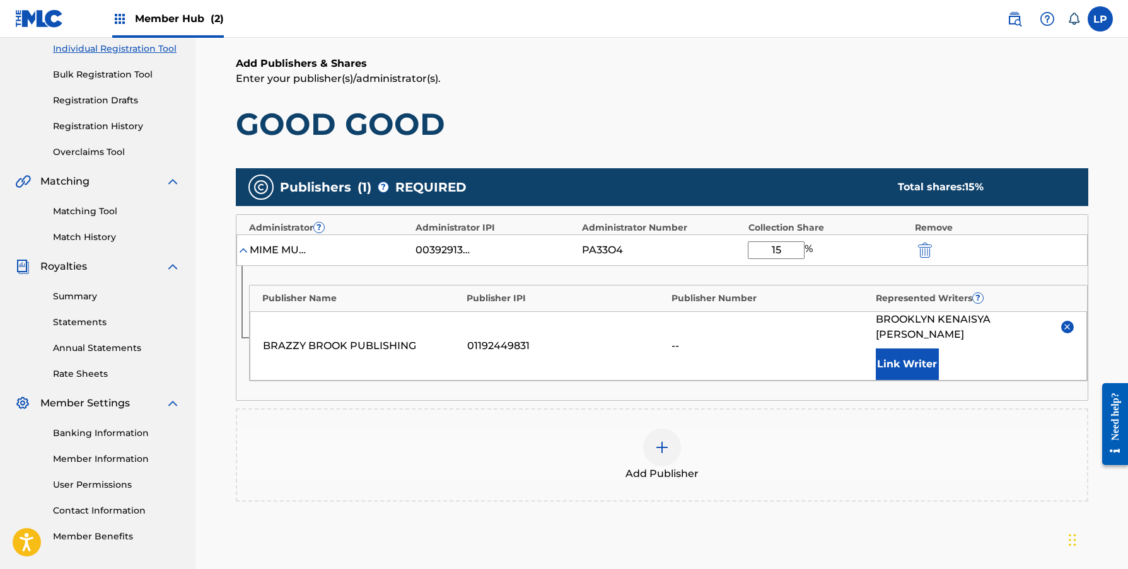
click at [660, 440] on img at bounding box center [661, 447] width 15 height 15
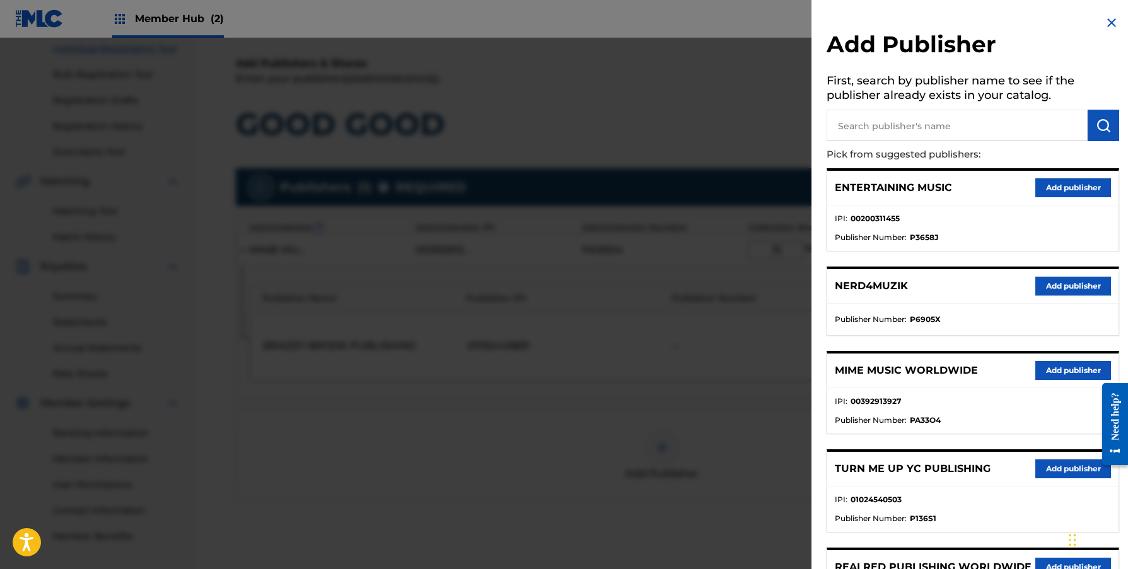
click at [913, 130] on input "text" at bounding box center [956, 126] width 261 height 32
type input "MIKEMVJOR"
click at [1095, 122] on img "submit" at bounding box center [1102, 125] width 15 height 15
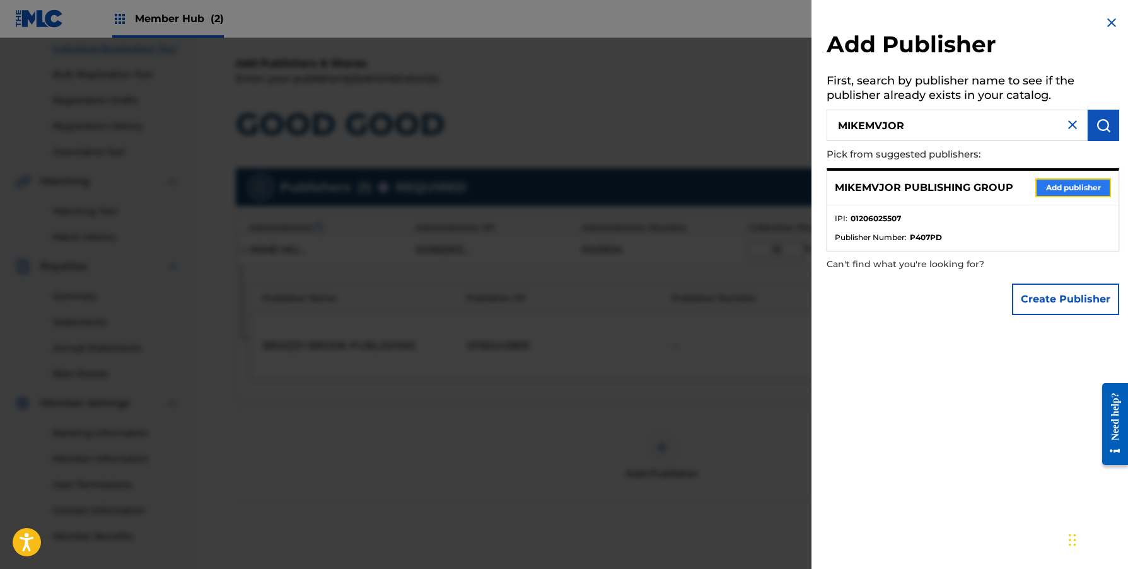
click at [1065, 188] on button "Add publisher" at bounding box center [1073, 187] width 76 height 19
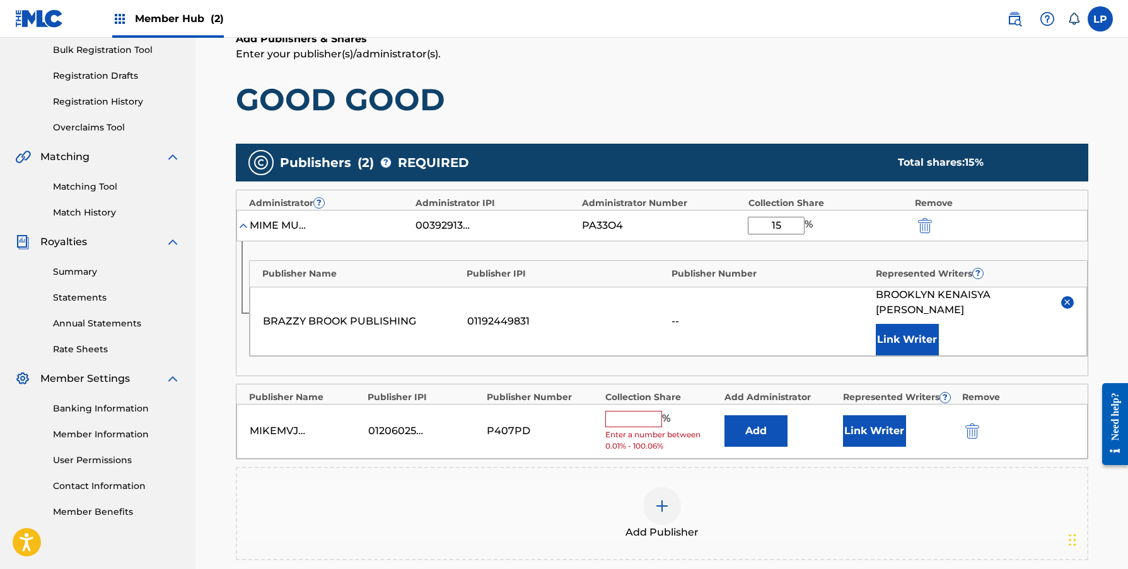
scroll to position [195, 0]
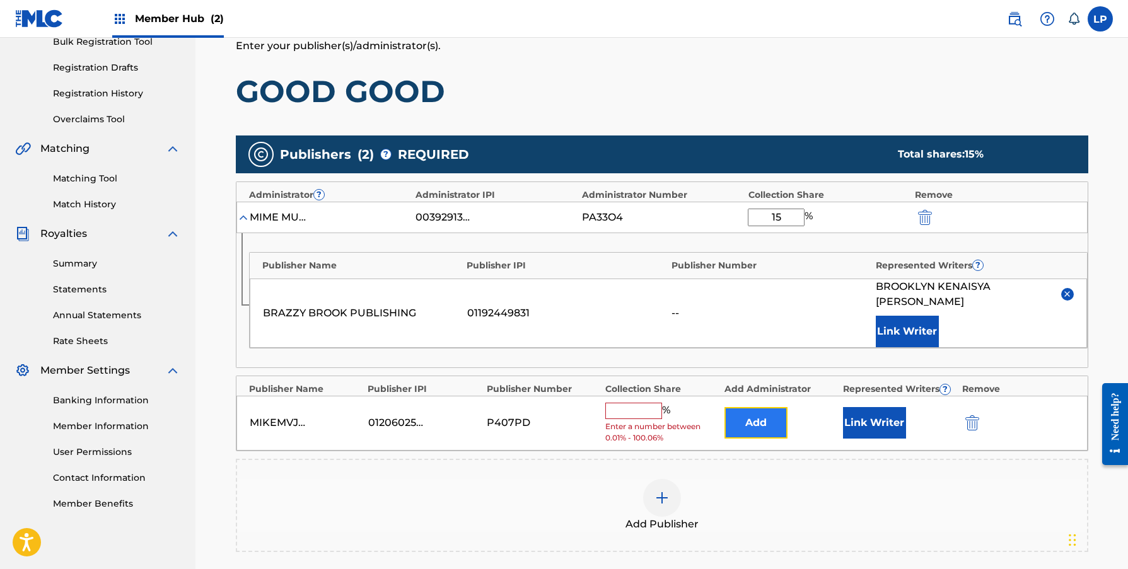
click at [747, 407] on button "Add" at bounding box center [755, 423] width 63 height 32
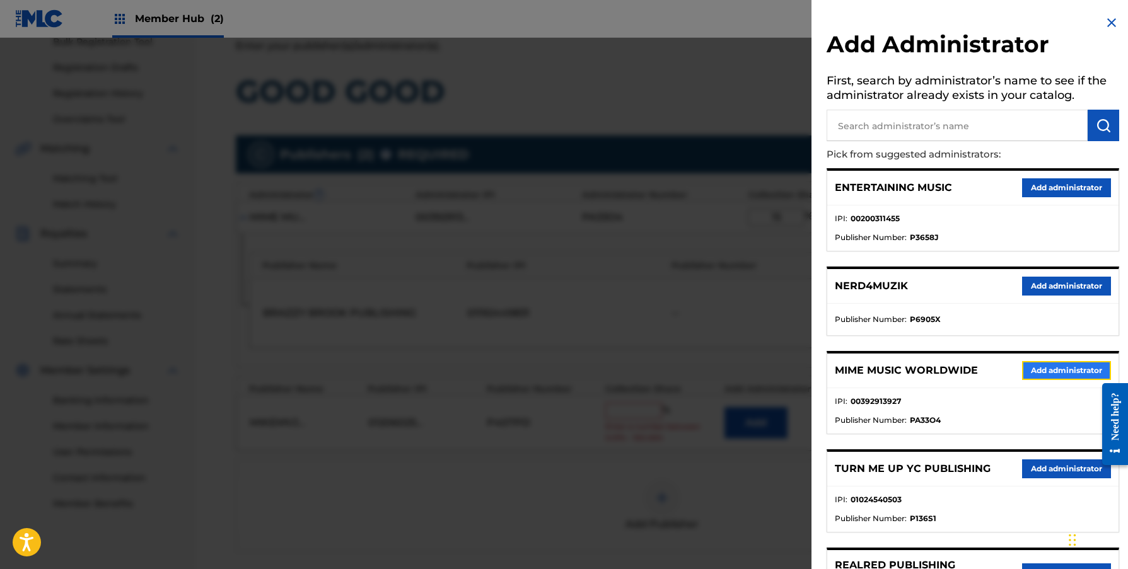
click at [1022, 369] on button "Add administrator" at bounding box center [1066, 370] width 89 height 19
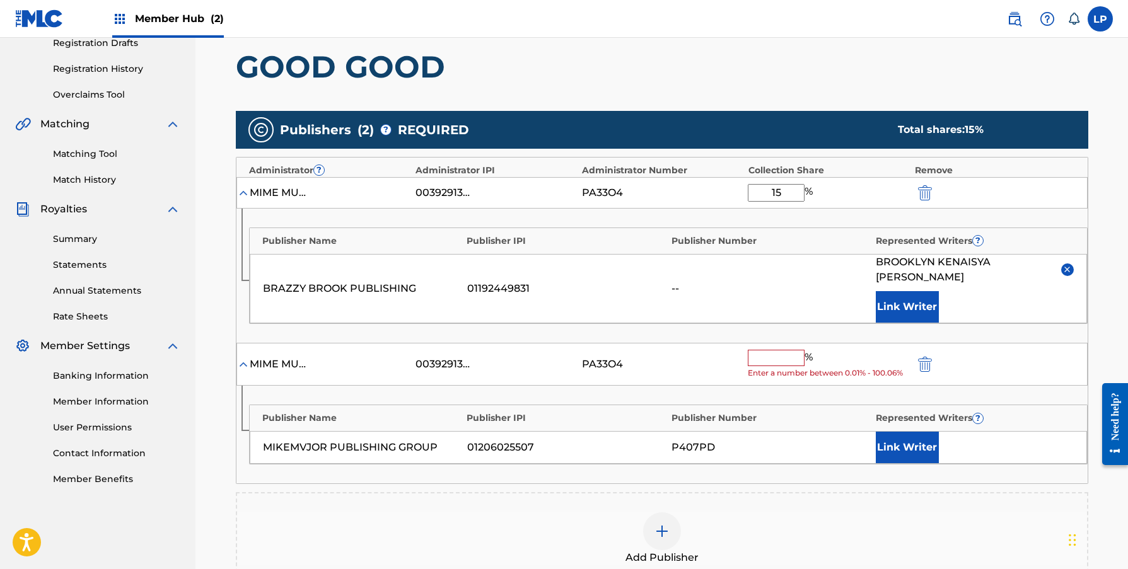
scroll to position [228, 0]
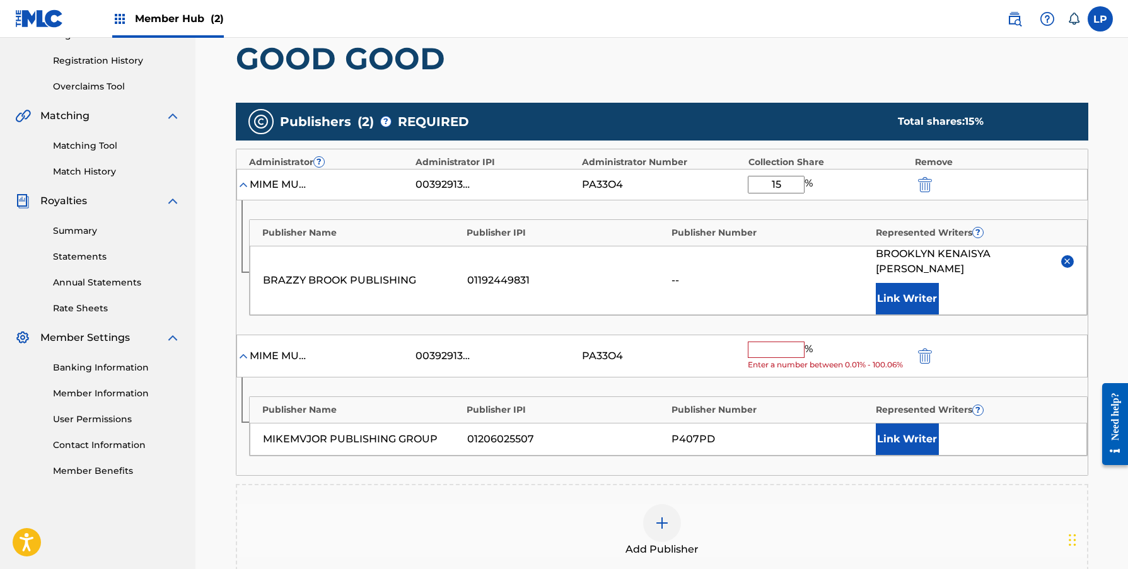
click at [780, 342] on input "text" at bounding box center [776, 350] width 57 height 16
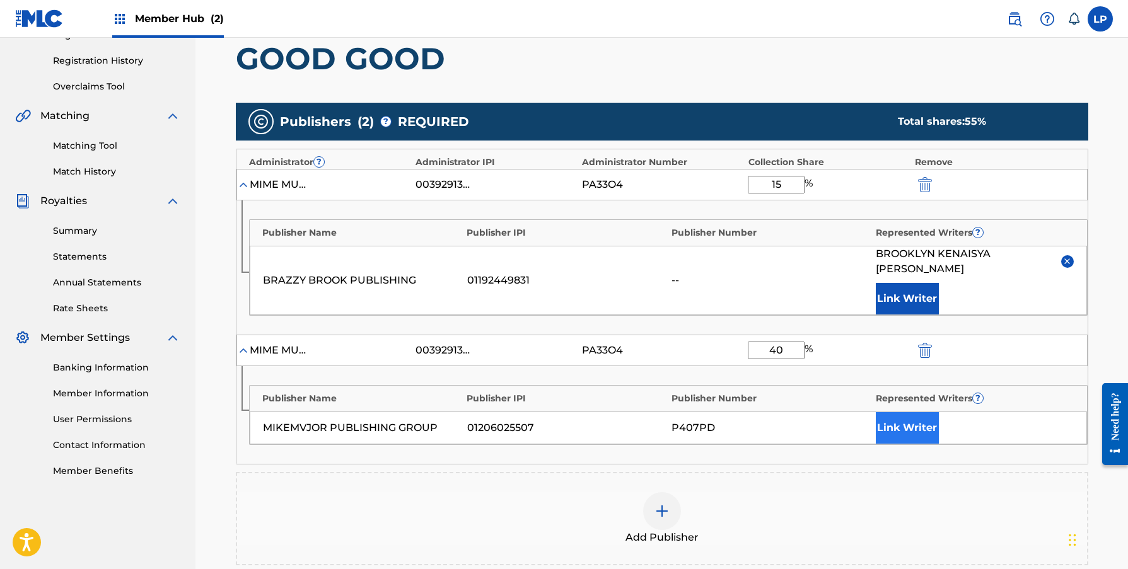
type input "40"
click at [903, 412] on button "Link Writer" at bounding box center [906, 428] width 63 height 32
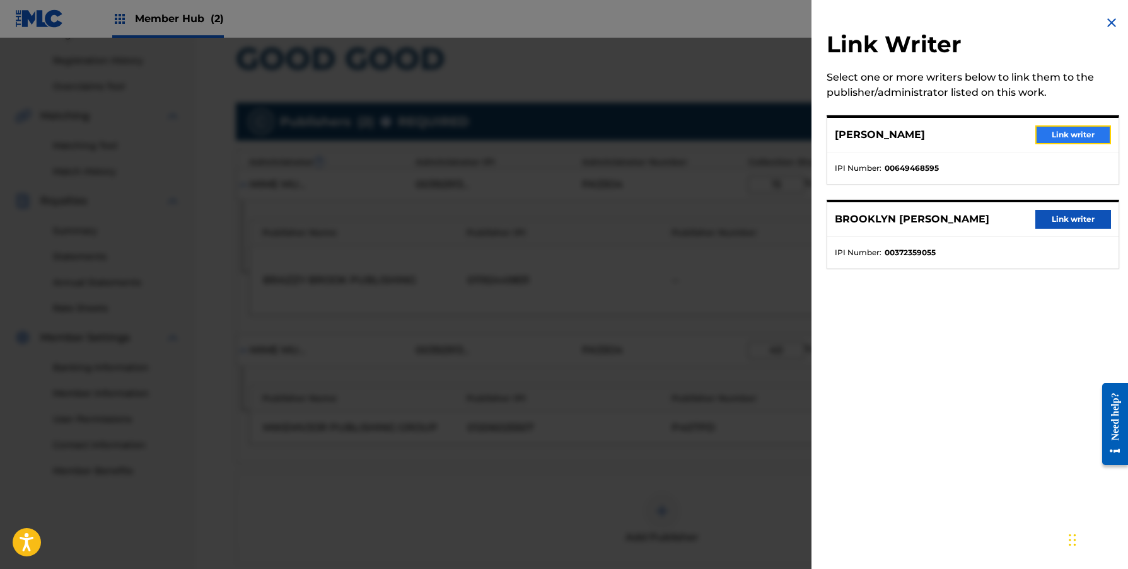
click at [1064, 134] on button "Link writer" at bounding box center [1073, 134] width 76 height 19
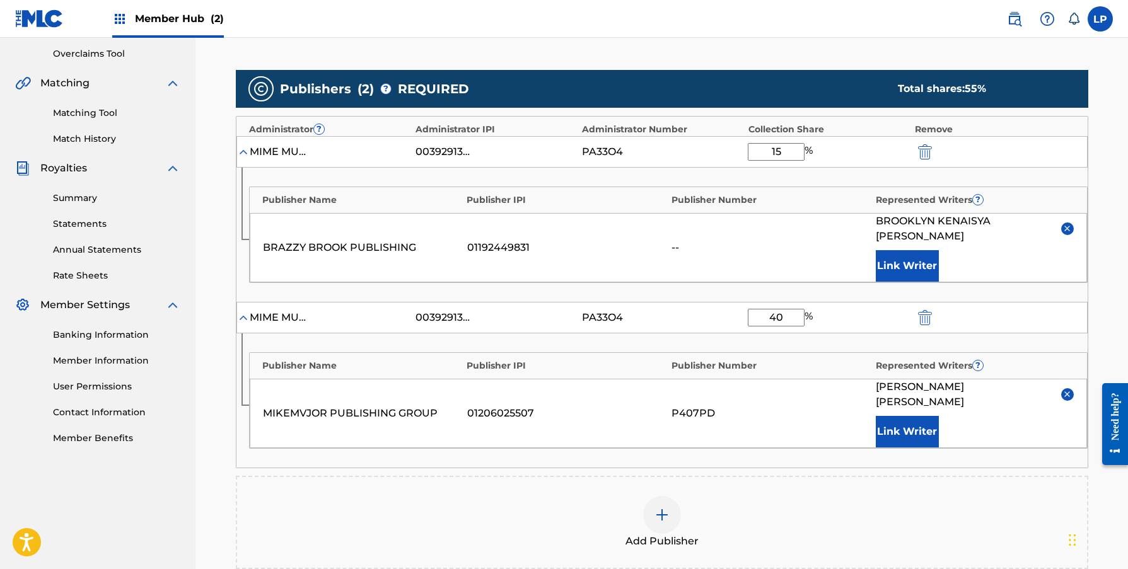
scroll to position [277, 0]
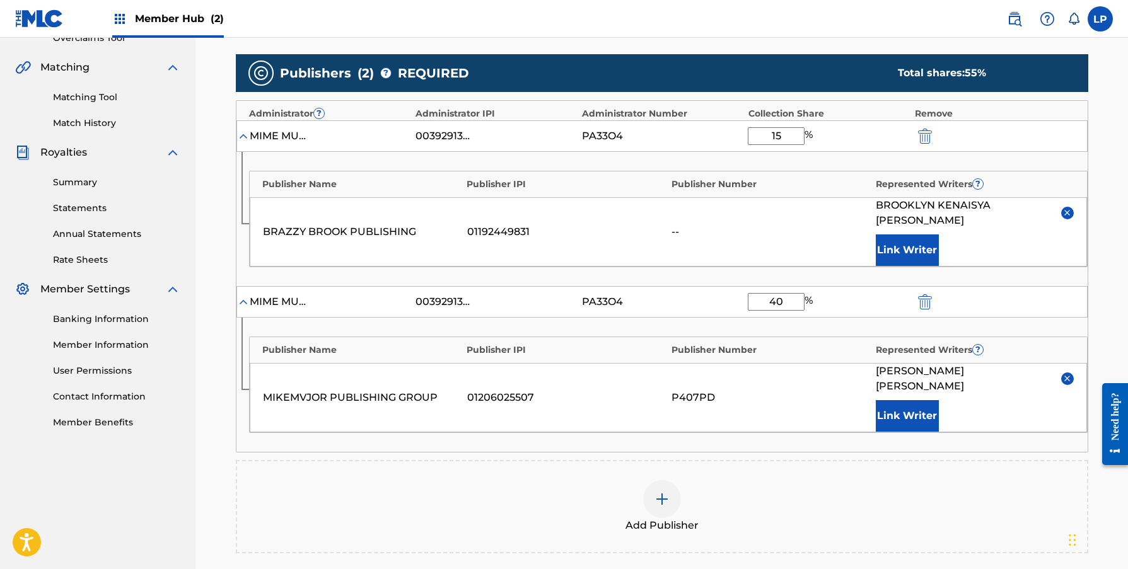
click at [669, 480] on div at bounding box center [662, 499] width 38 height 38
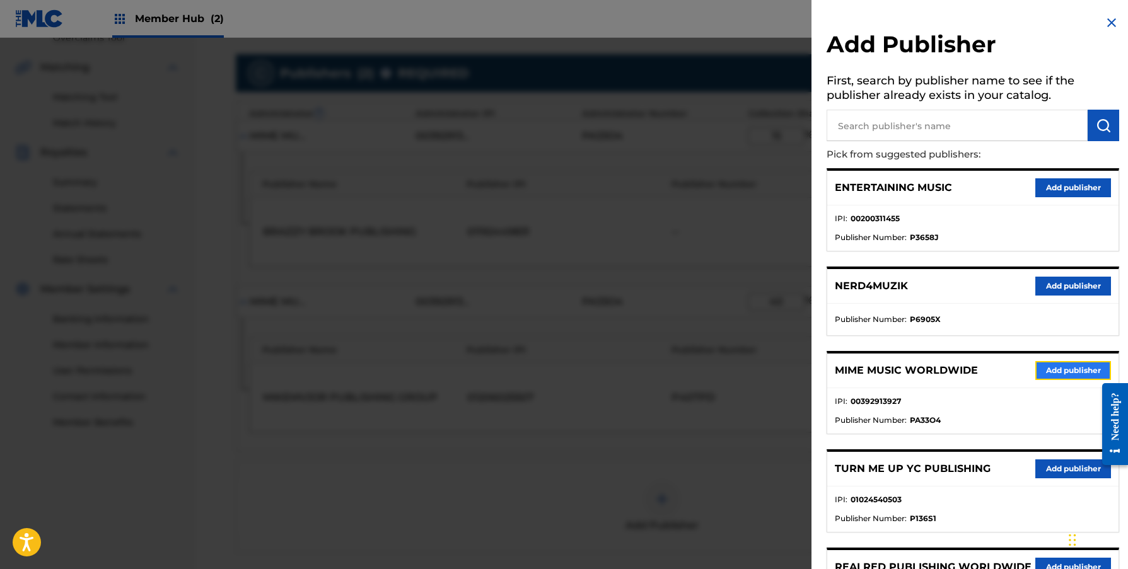
click at [1037, 367] on button "Add publisher" at bounding box center [1073, 370] width 76 height 19
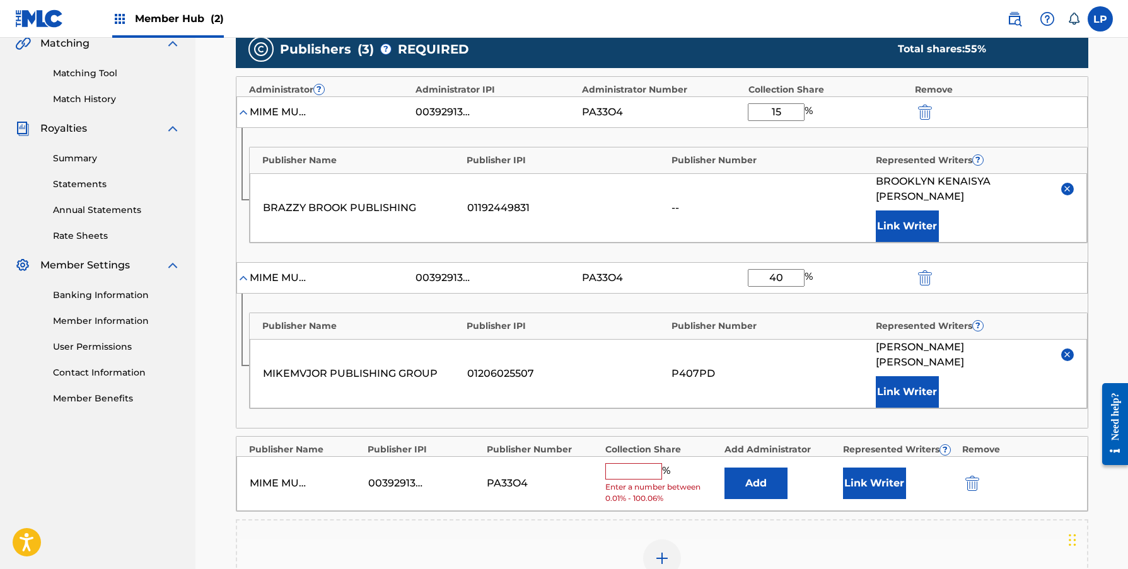
scroll to position [285, 0]
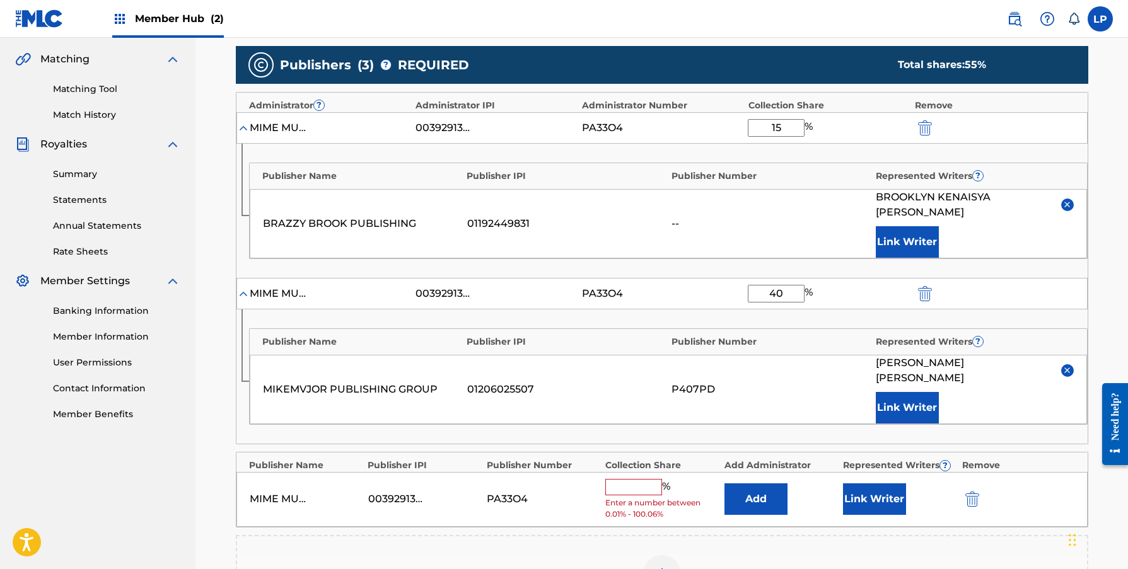
drag, startPoint x: 790, startPoint y: 127, endPoint x: 767, endPoint y: 129, distance: 22.7
click at [767, 129] on input "15" at bounding box center [776, 128] width 57 height 18
type input "7.5"
click at [621, 479] on input "text" at bounding box center [633, 487] width 57 height 16
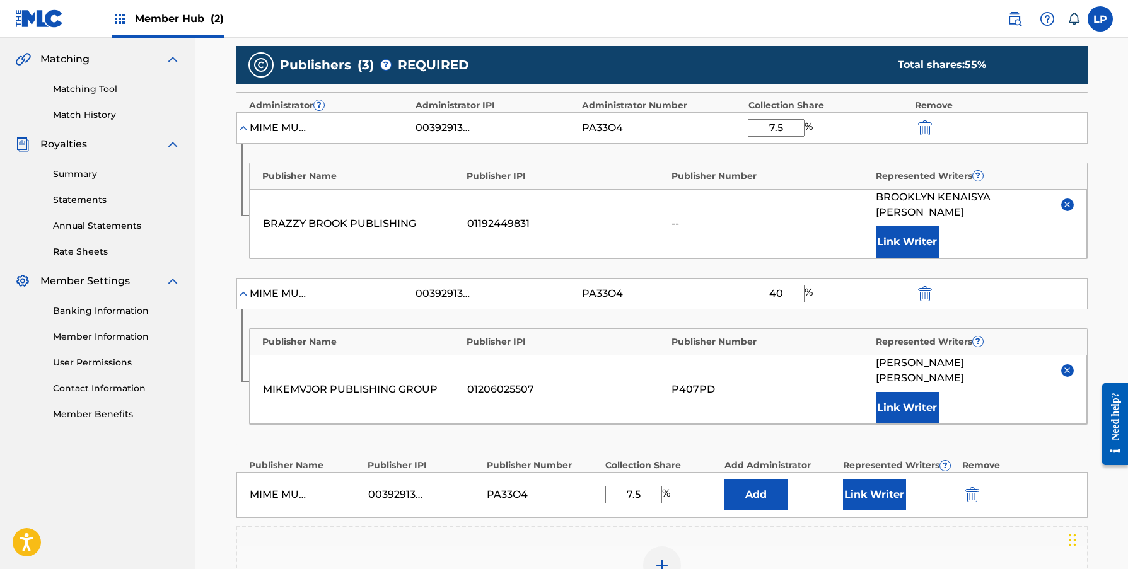
type input "7.5"
click at [790, 285] on input "40" at bounding box center [776, 294] width 57 height 18
type input "20"
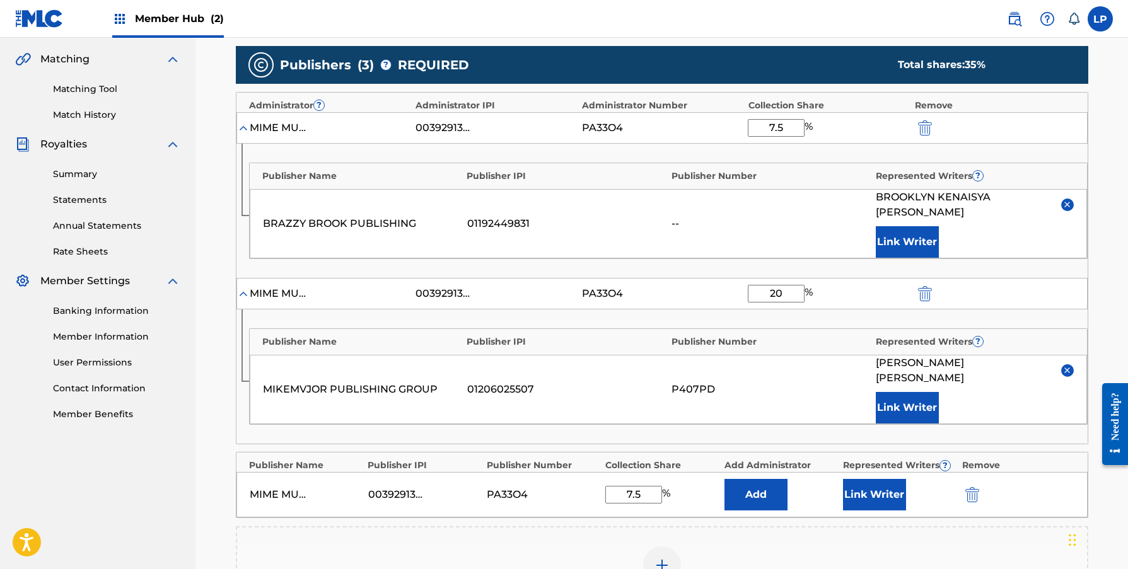
drag, startPoint x: 627, startPoint y: 465, endPoint x: 654, endPoint y: 465, distance: 27.7
click at [654, 486] on input "7.5" at bounding box center [633, 495] width 57 height 18
type input "27.5"
click at [707, 410] on div "Publisher Name Publisher IPI Publisher Number Represented Writers ? MIKEMVJOR P…" at bounding box center [661, 376] width 851 height 134
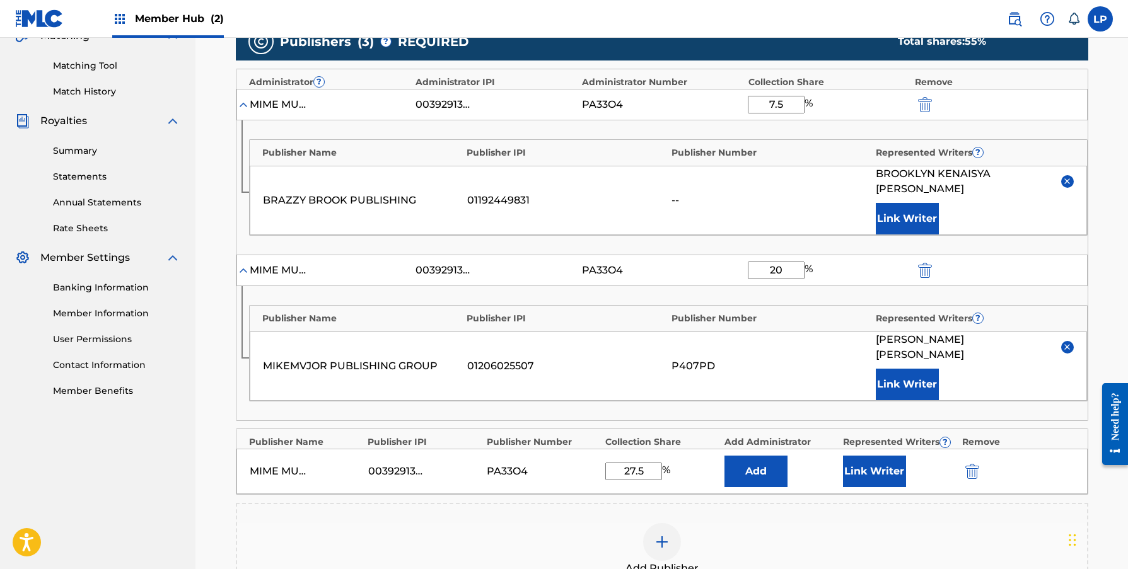
scroll to position [316, 0]
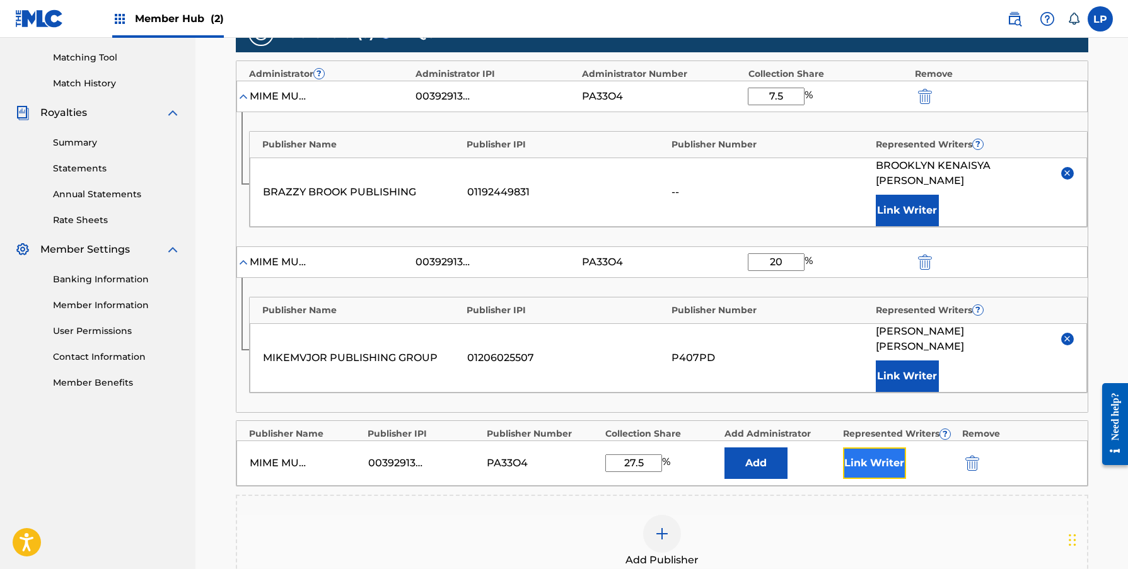
click at [866, 448] on button "Link Writer" at bounding box center [874, 464] width 63 height 32
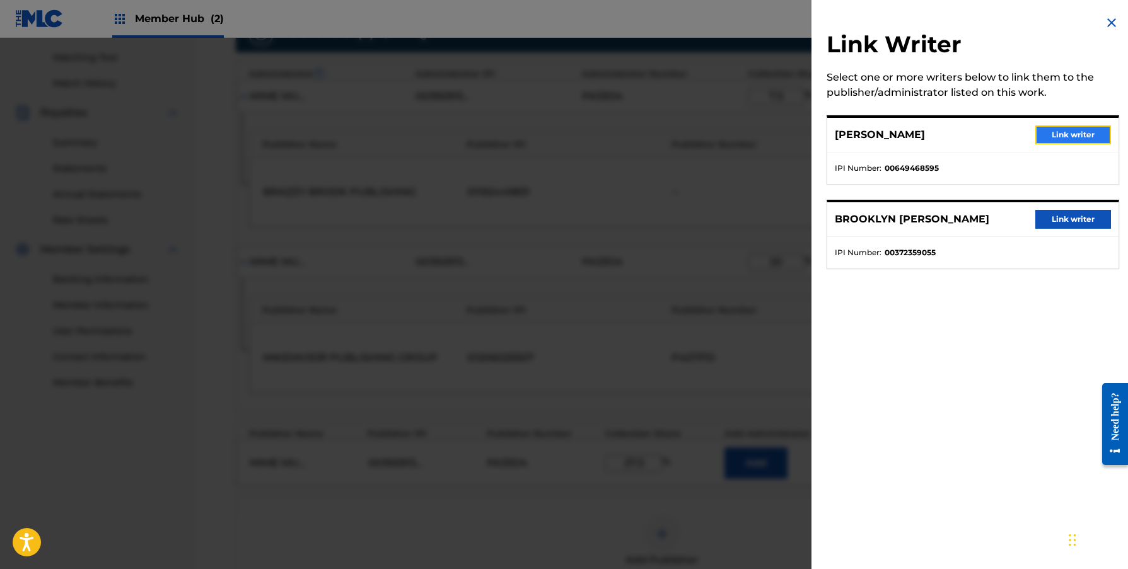
click at [1061, 138] on button "Link writer" at bounding box center [1073, 134] width 76 height 19
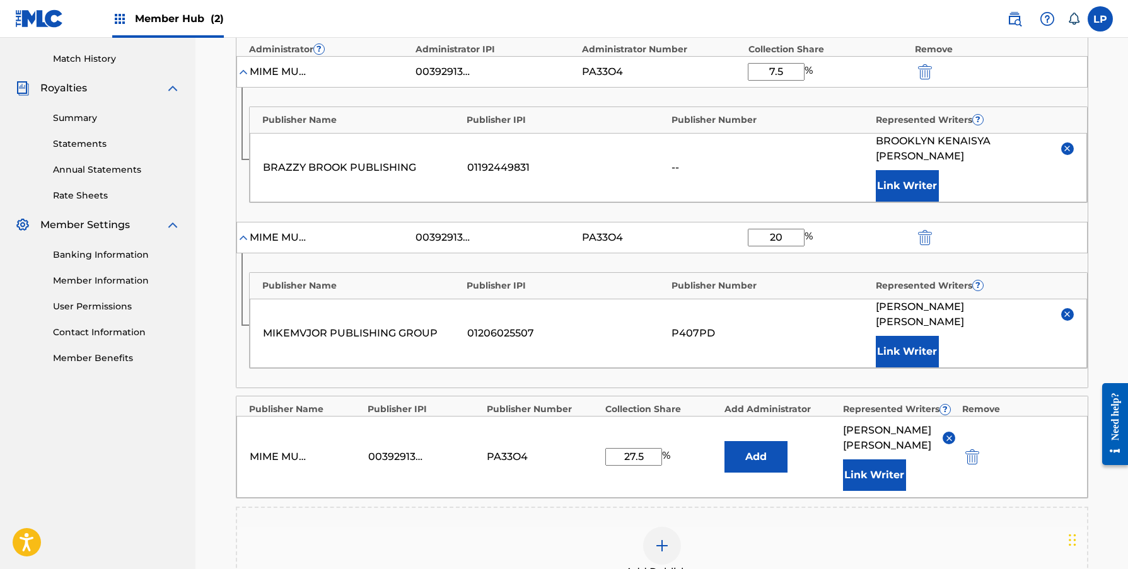
scroll to position [349, 0]
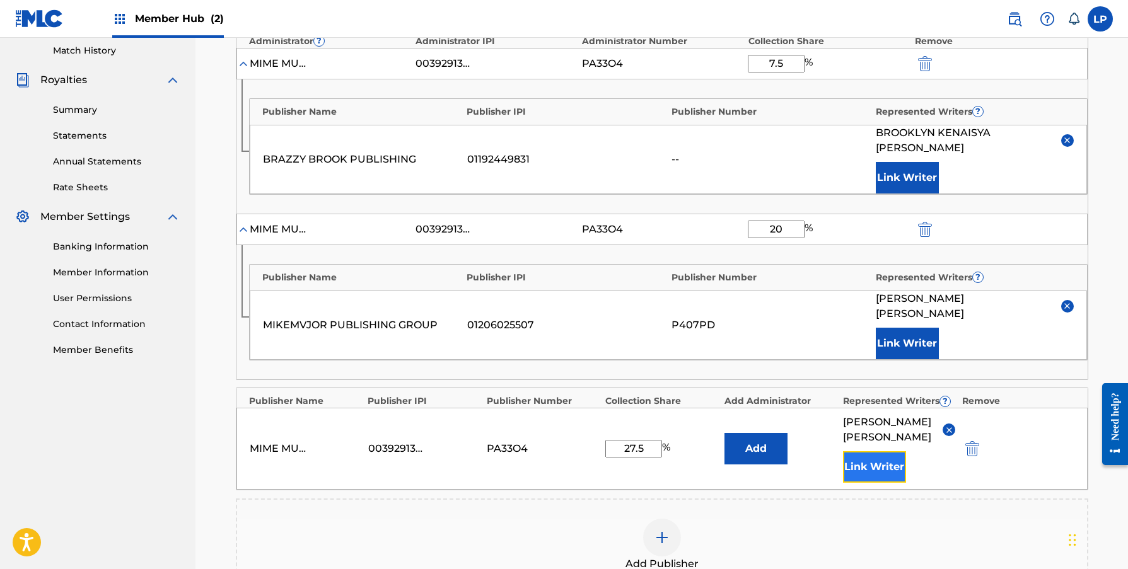
click at [881, 451] on button "Link Writer" at bounding box center [874, 467] width 63 height 32
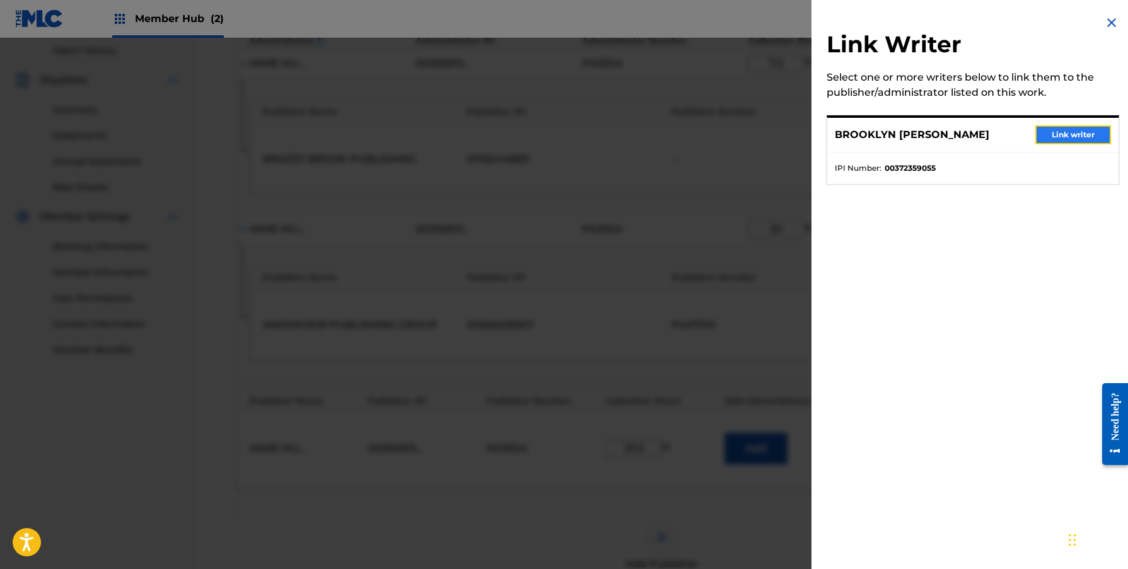
click at [1075, 137] on button "Link writer" at bounding box center [1073, 134] width 76 height 19
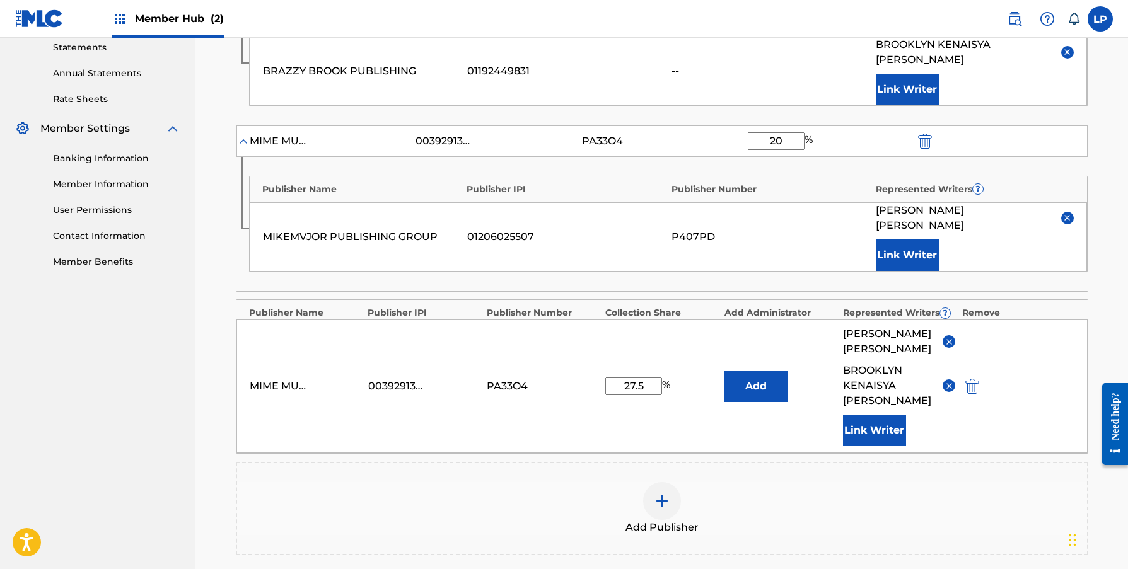
scroll to position [582, 0]
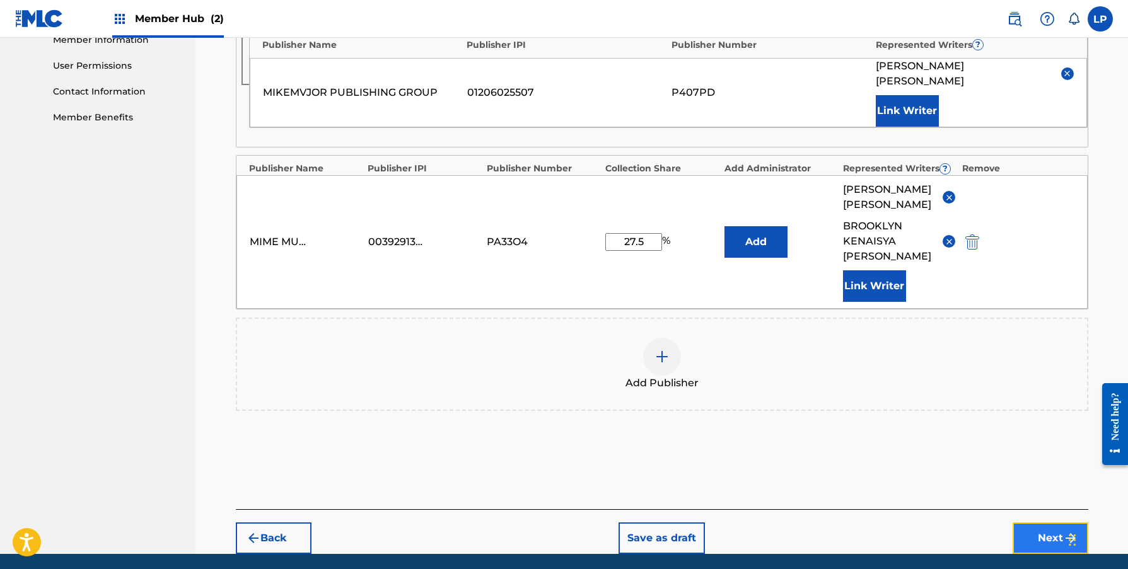
click at [1029, 523] on button "Next" at bounding box center [1050, 539] width 76 height 32
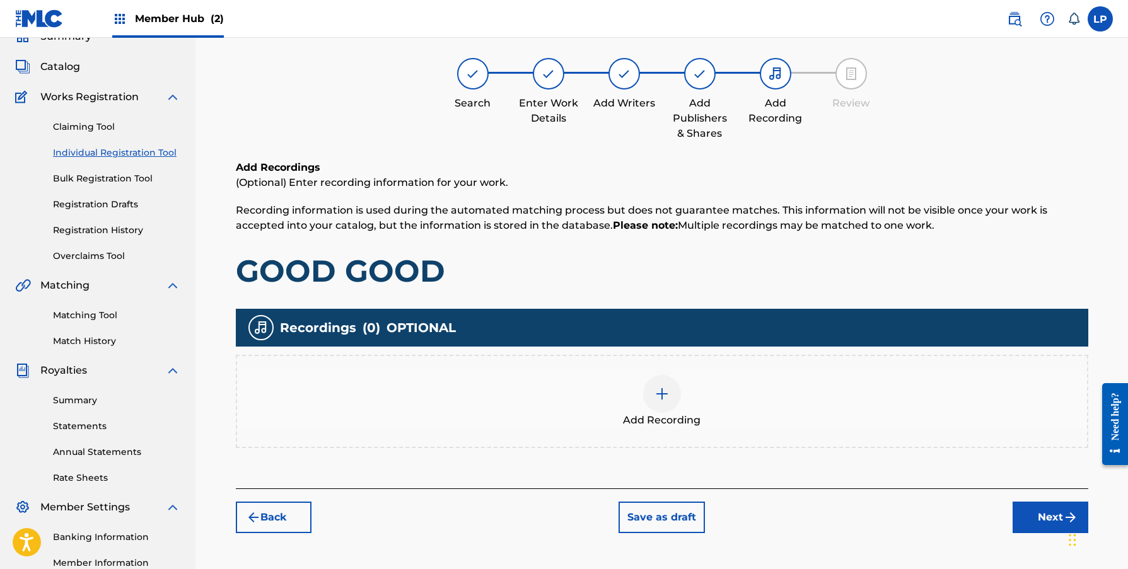
scroll to position [57, 0]
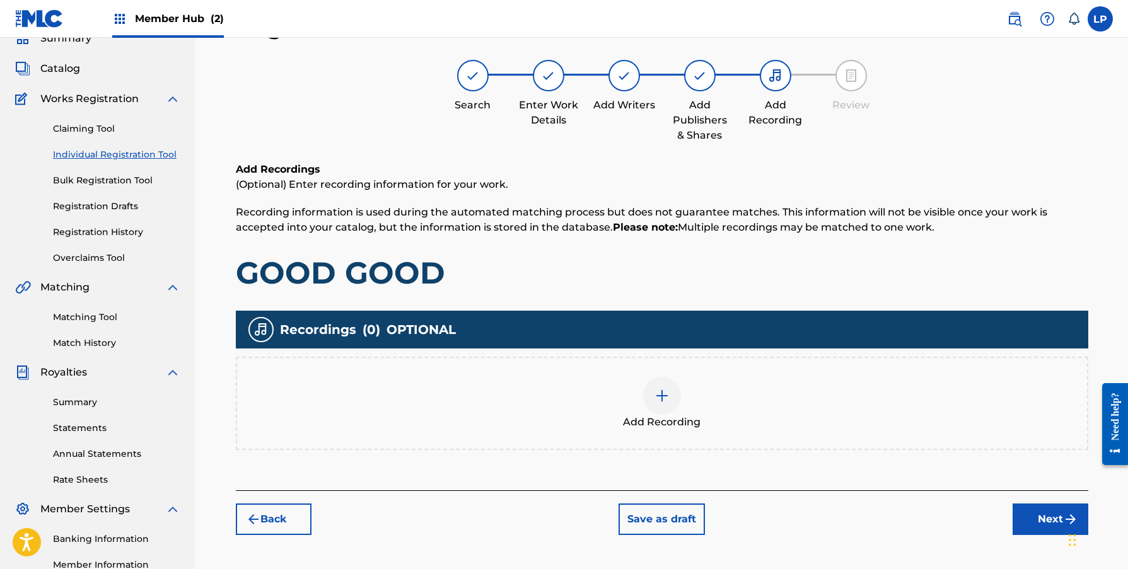
click at [667, 391] on img at bounding box center [661, 395] width 15 height 15
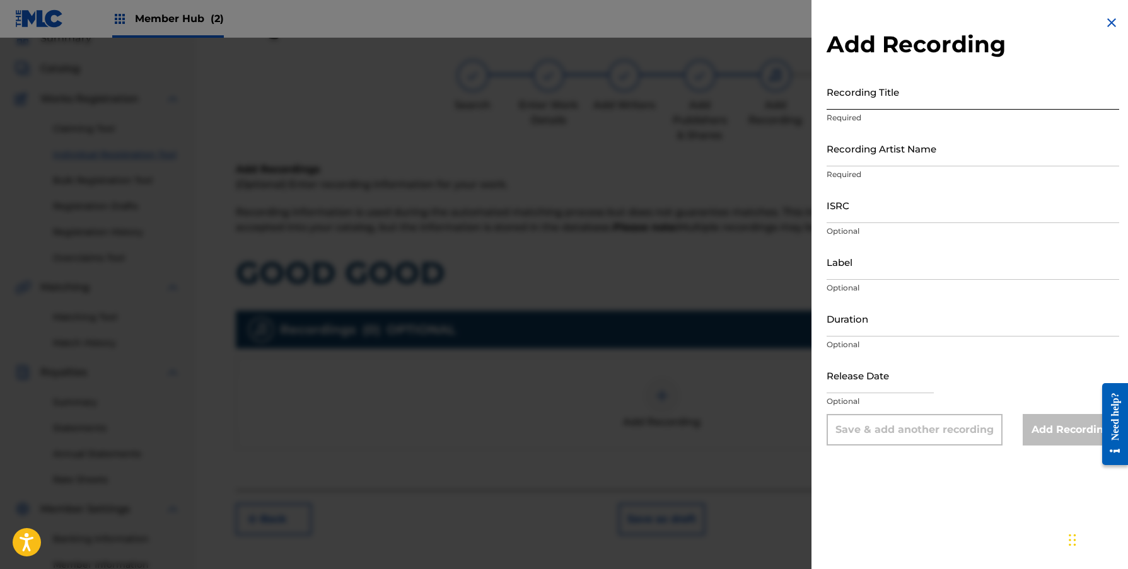
click at [867, 98] on input "Recording Title" at bounding box center [972, 92] width 292 height 36
type input "GOOD GOOD"
click at [902, 154] on input "Recording Artist Name" at bounding box center [972, 148] width 292 height 36
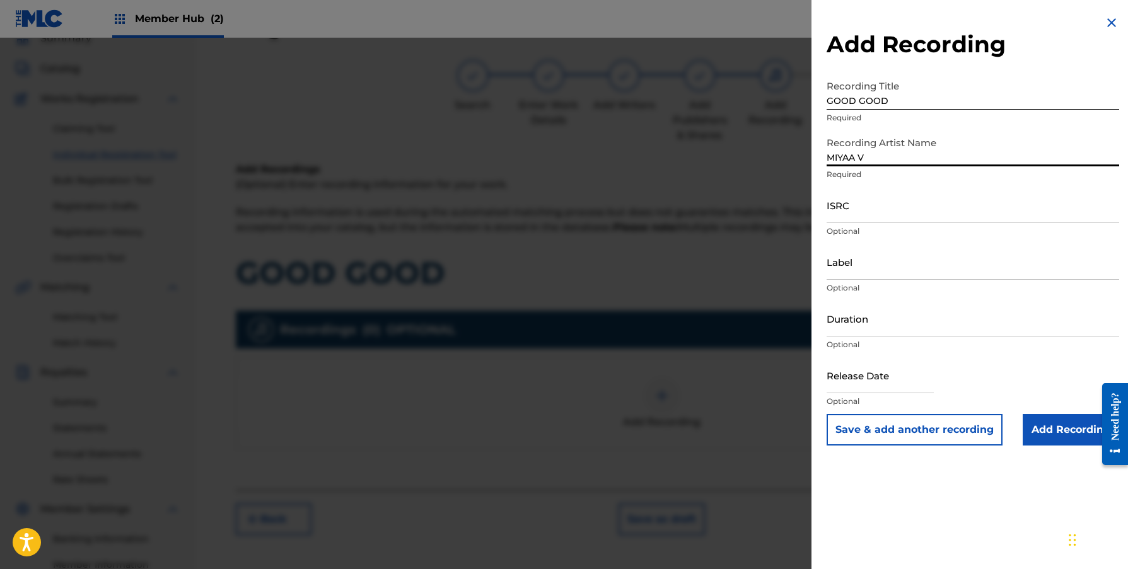
type input "MIYAA V"
click at [910, 211] on input "ISRC" at bounding box center [972, 205] width 292 height 36
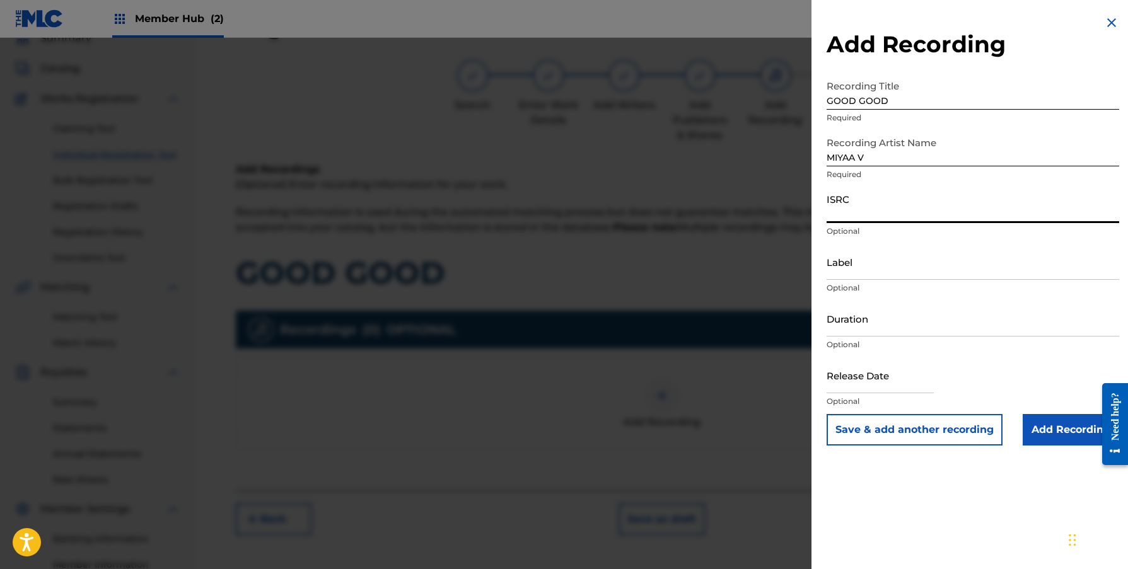
paste input "QZWDW2593407"
type input "QZWDW2593407"
click at [1030, 429] on input "Add Recording" at bounding box center [1070, 430] width 96 height 32
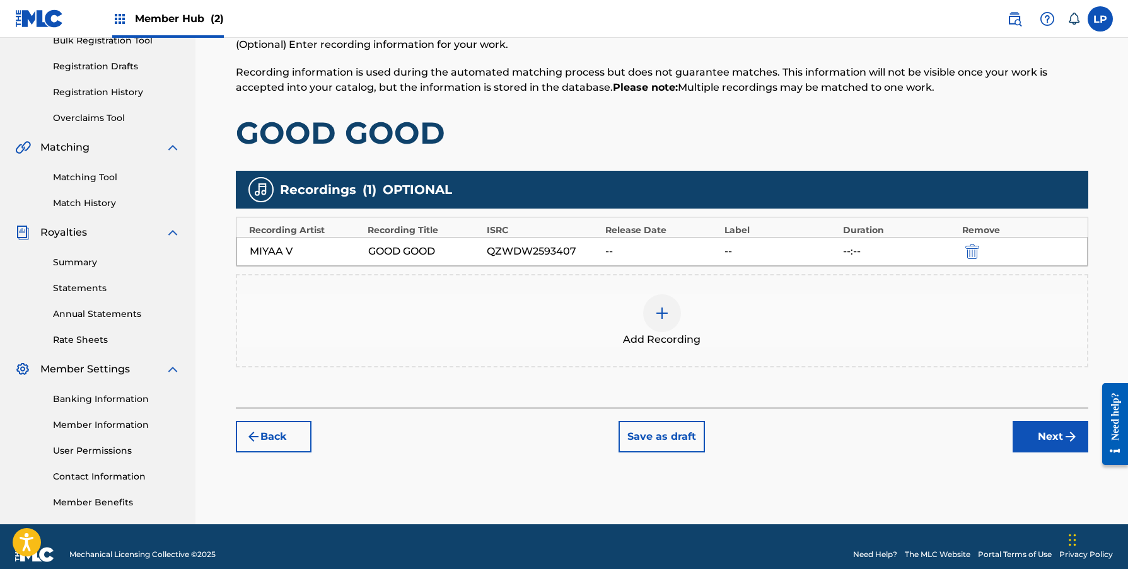
scroll to position [180, 0]
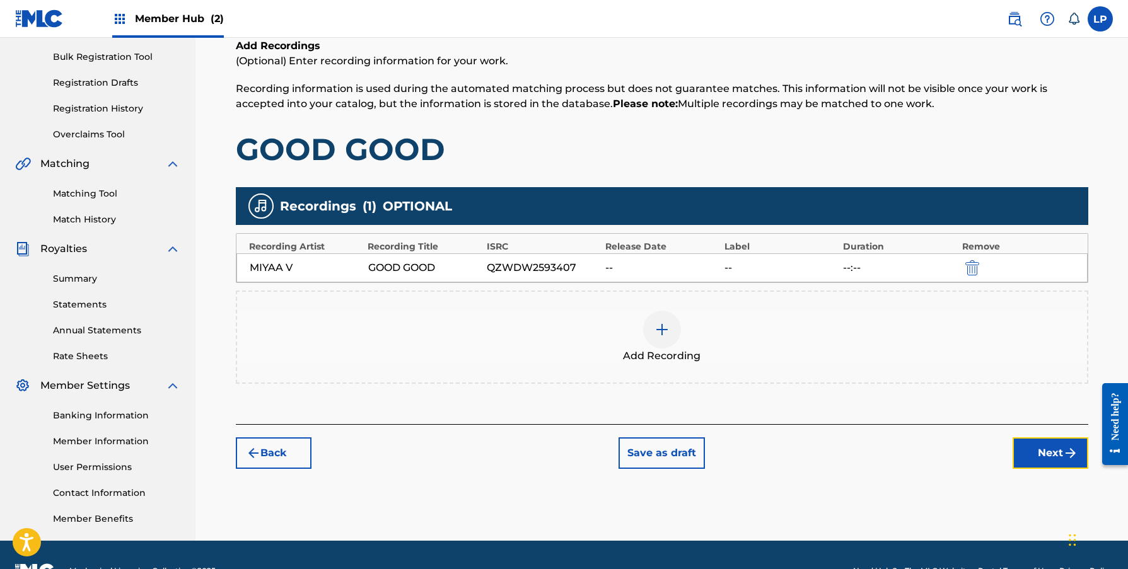
click at [1061, 456] on button "Next" at bounding box center [1050, 453] width 76 height 32
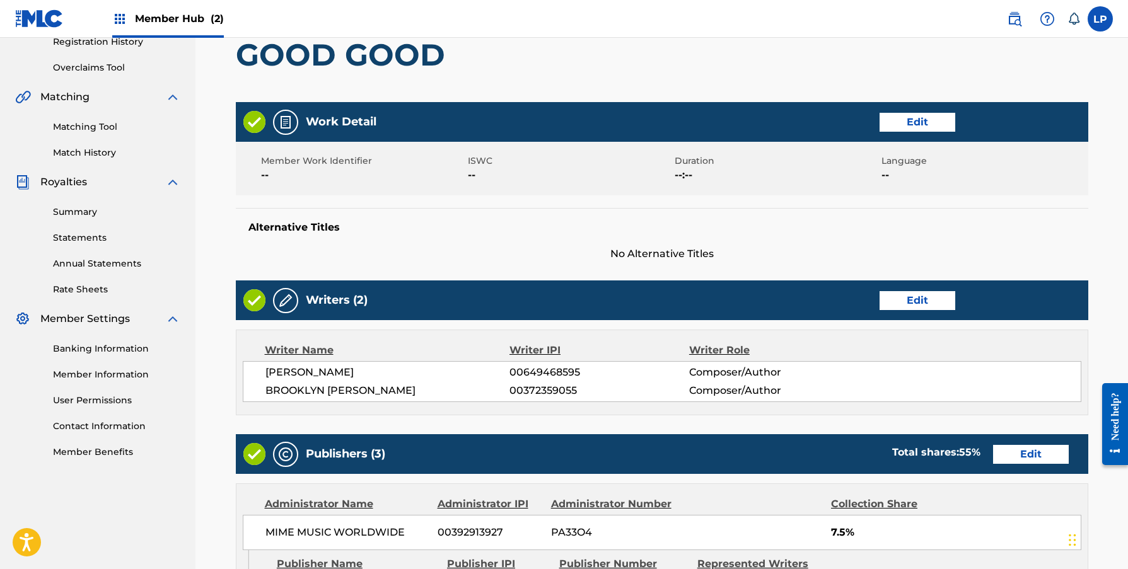
scroll to position [853, 0]
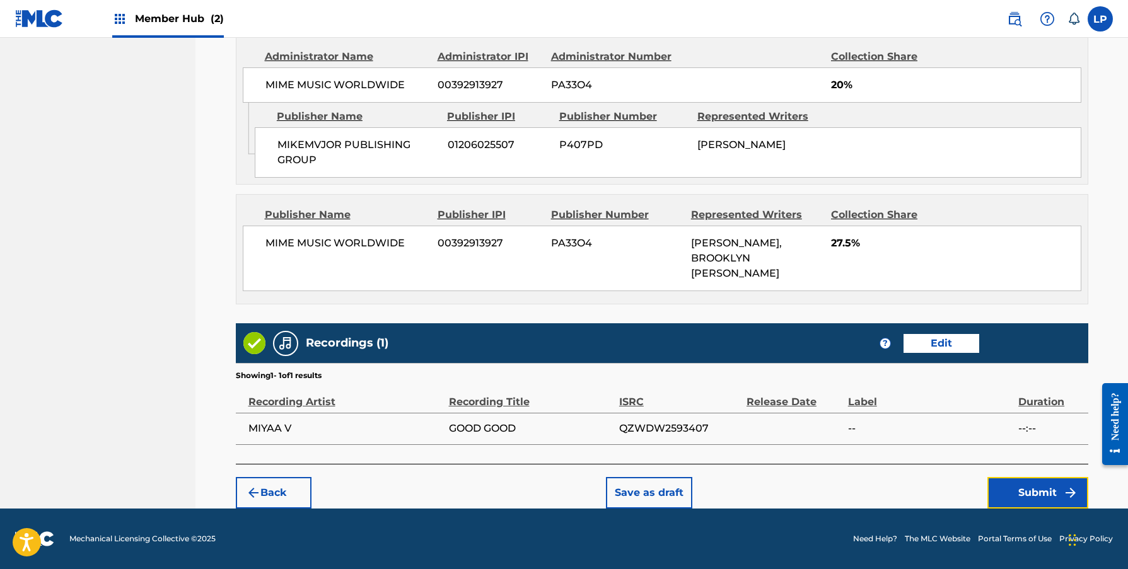
click at [1015, 487] on button "Submit" at bounding box center [1037, 493] width 101 height 32
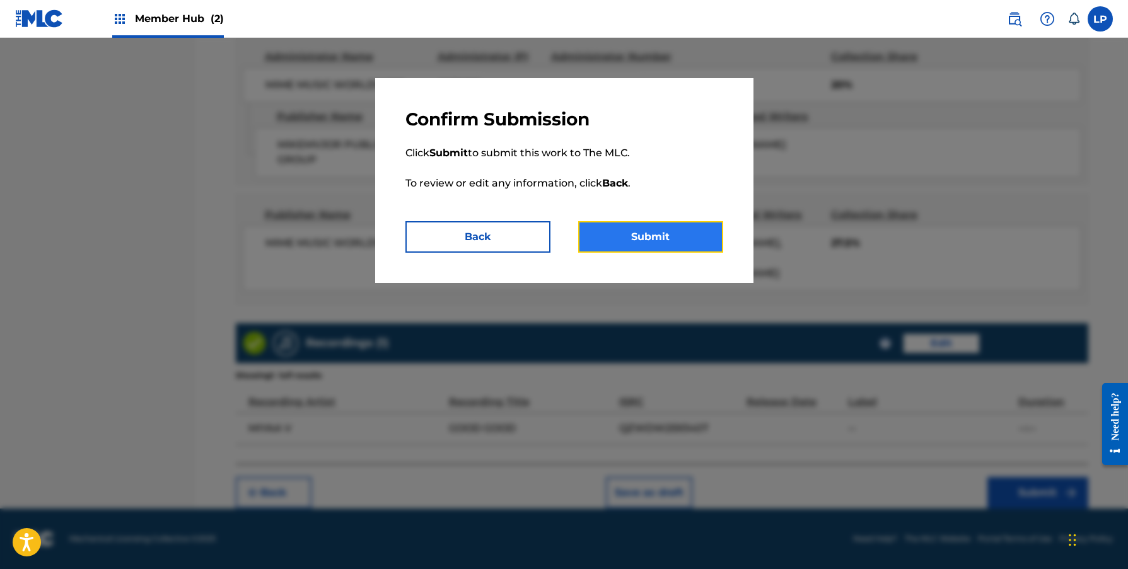
drag, startPoint x: 1065, startPoint y: 292, endPoint x: 645, endPoint y: 237, distance: 422.7
click at [645, 237] on button "Submit" at bounding box center [650, 237] width 145 height 32
